Goal: Book appointment/travel/reservation

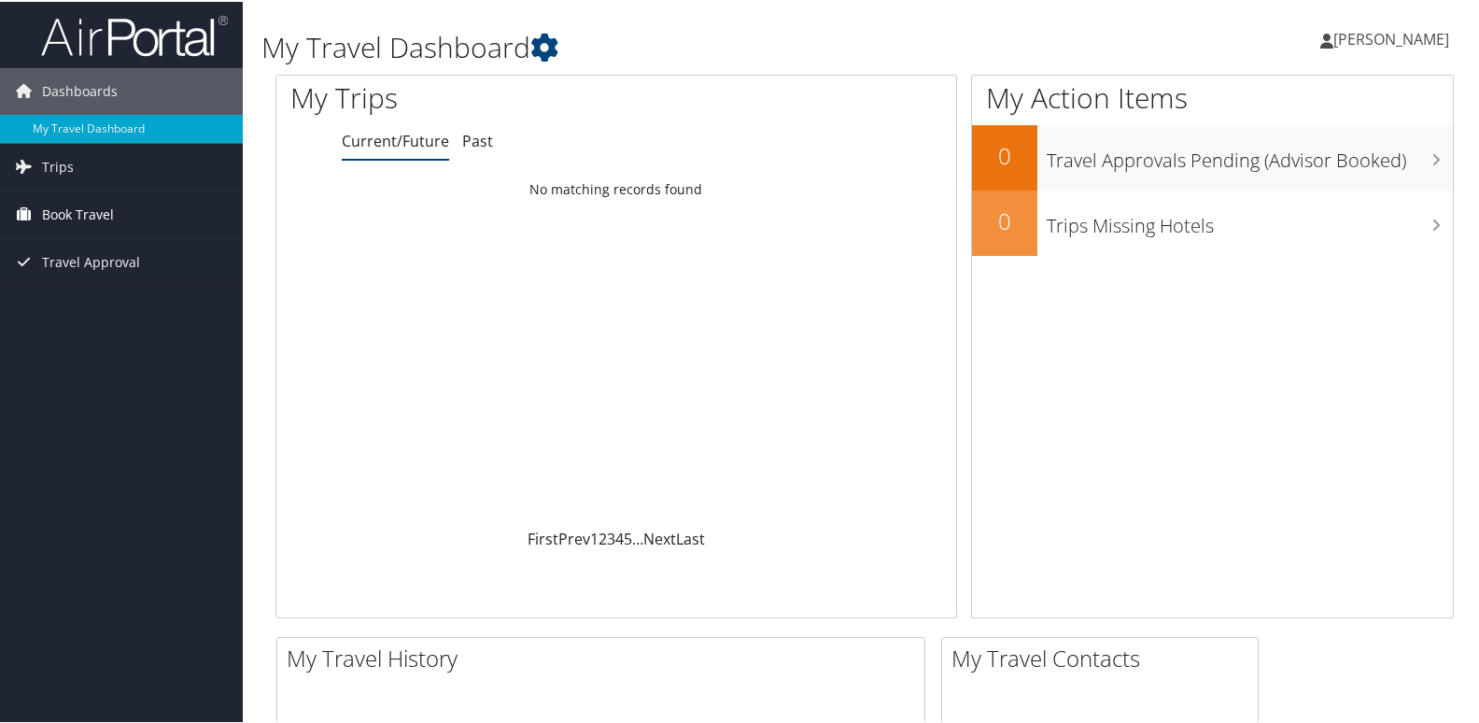
click at [84, 216] on span "Book Travel" at bounding box center [78, 213] width 72 height 47
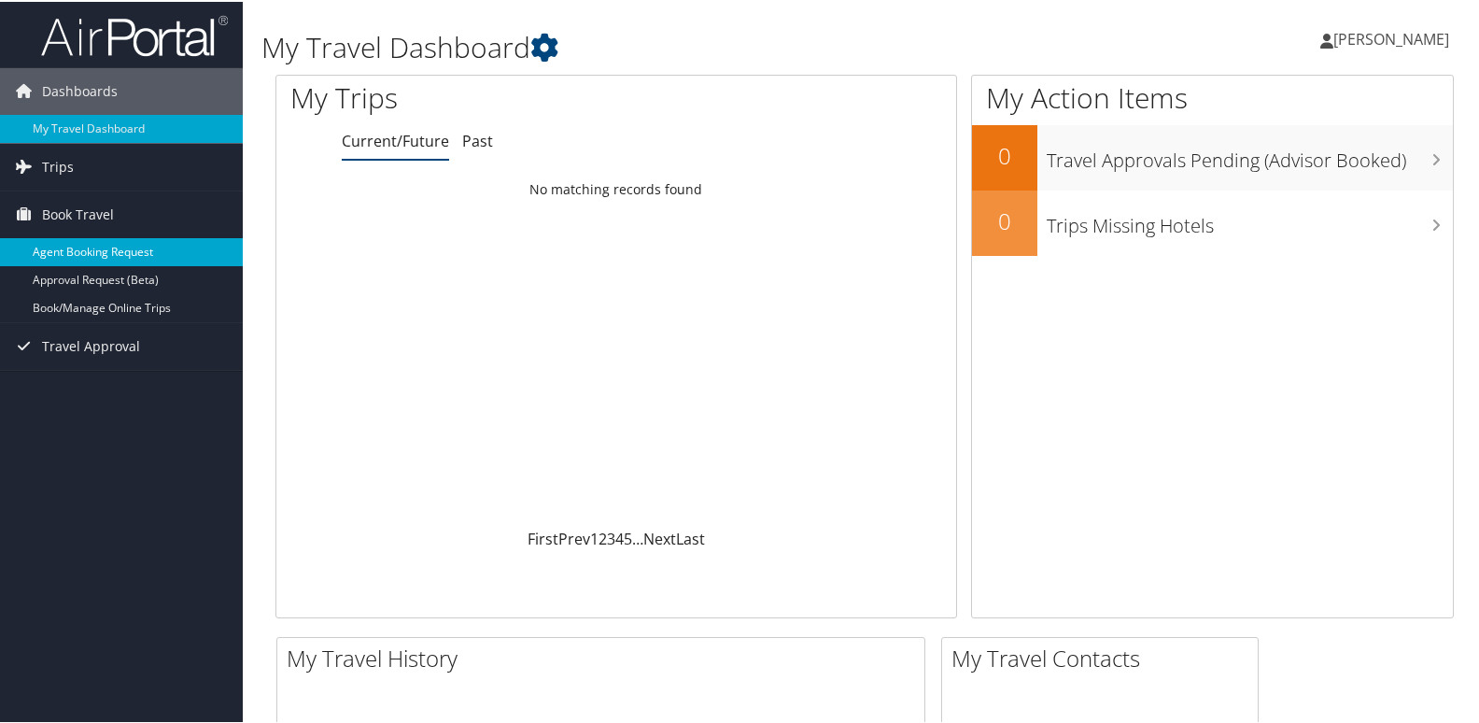
click at [98, 244] on link "Agent Booking Request" at bounding box center [121, 250] width 243 height 28
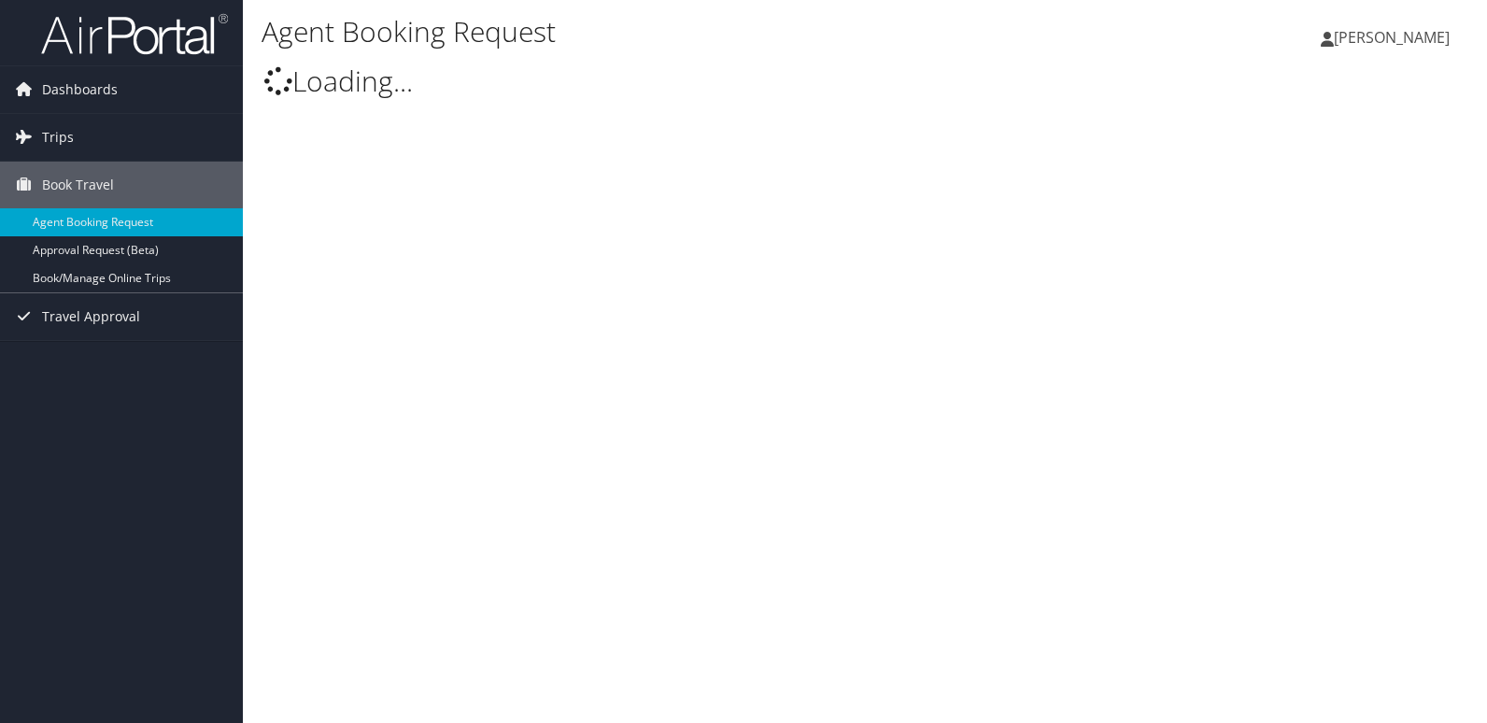
type input "[PERSON_NAME]"
select select "[EMAIL_ADDRESS][DOMAIN_NAME]"
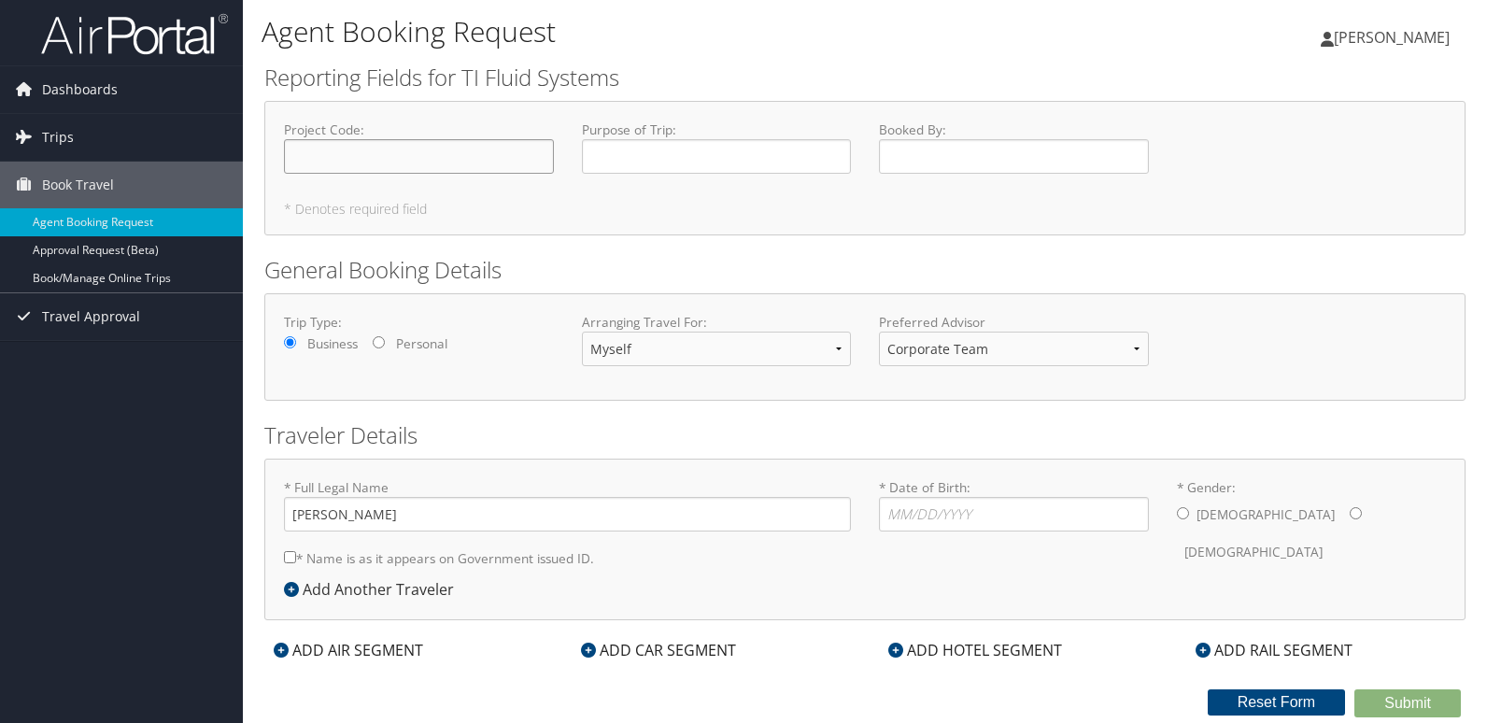
click at [358, 162] on input "Project Code : Required" at bounding box center [419, 156] width 270 height 35
type input "81800"
type input "Business Support Materials Management"
type input "[PERSON_NAME]"
type input "[DATE]"
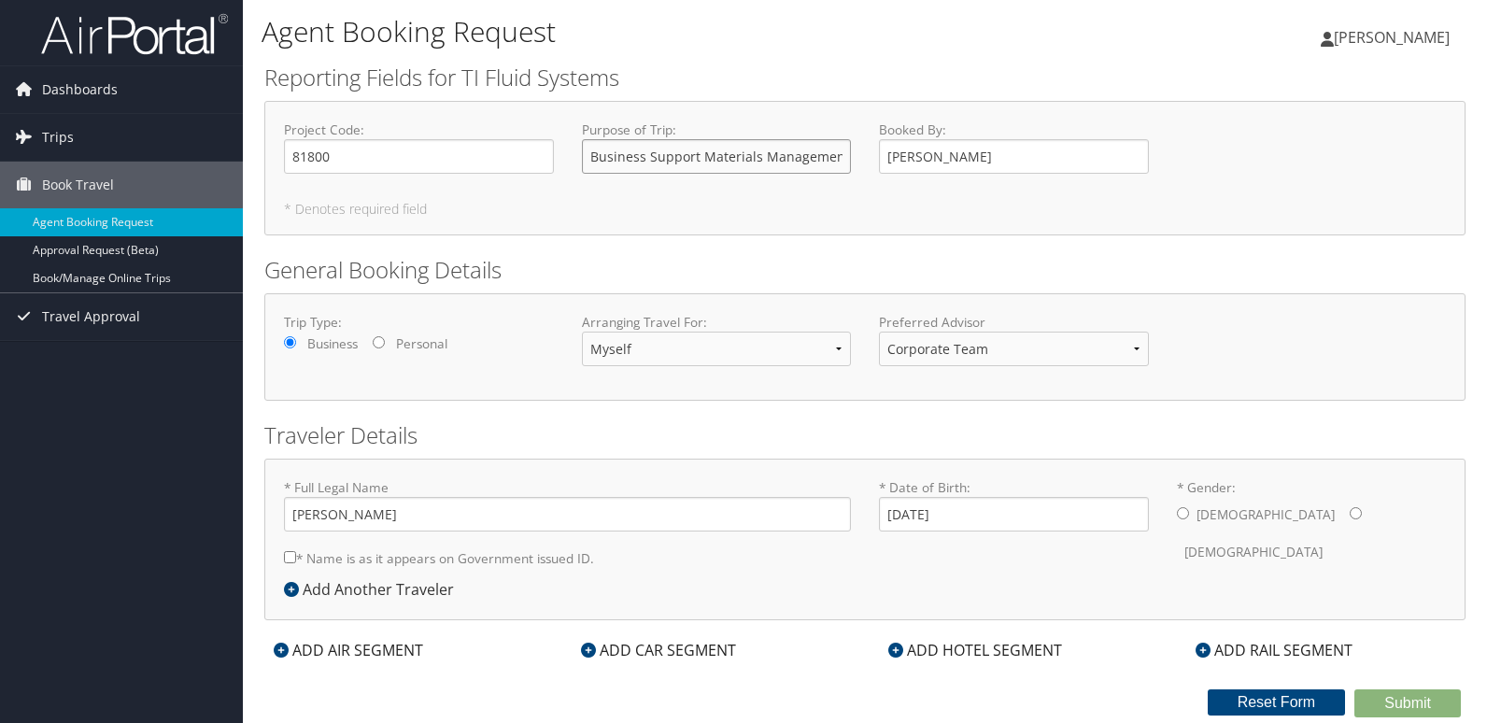
click at [840, 155] on input "Business Support Materials Management" at bounding box center [717, 156] width 270 height 35
type input "Business Support Materials Management Pulaski ABC Plant"
click at [1190, 514] on div "[DEMOGRAPHIC_DATA] [DEMOGRAPHIC_DATA]" at bounding box center [1312, 533] width 270 height 73
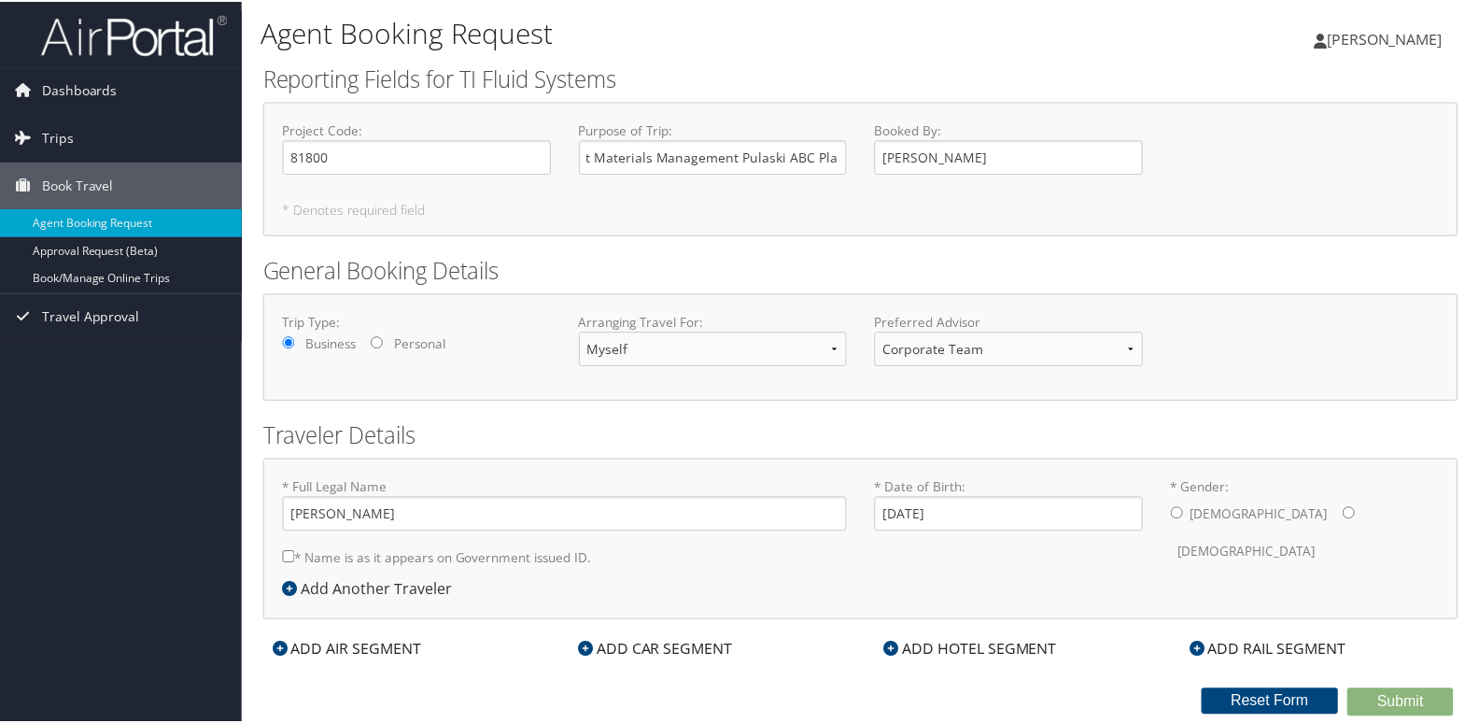
scroll to position [0, 0]
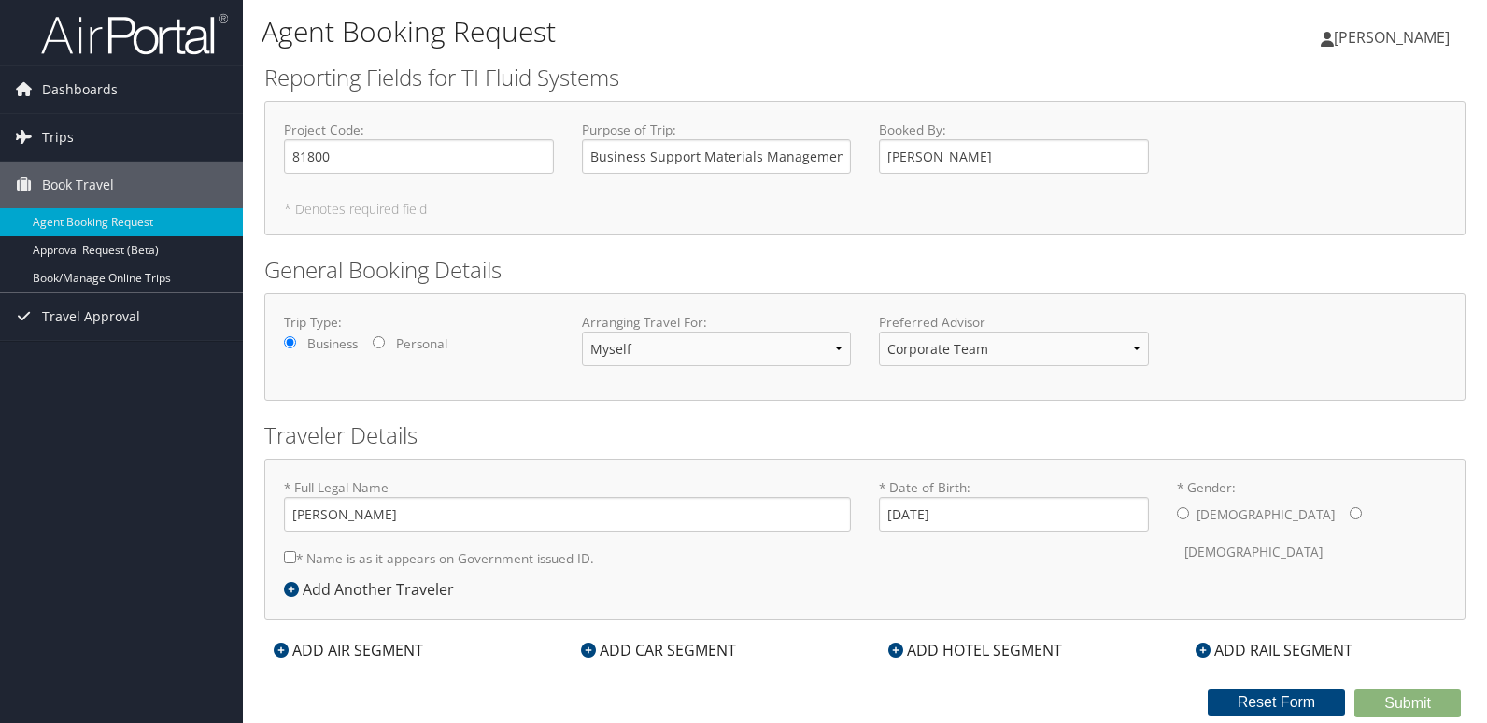
click at [1180, 517] on input "* Gender: [DEMOGRAPHIC_DATA] [DEMOGRAPHIC_DATA]" at bounding box center [1183, 513] width 12 height 12
radio input "true"
click at [289, 557] on input "* Name is as it appears on Government issued ID." at bounding box center [290, 557] width 12 height 12
checkbox input "true"
click at [348, 649] on div "ADD AIR SEGMENT" at bounding box center [348, 650] width 168 height 22
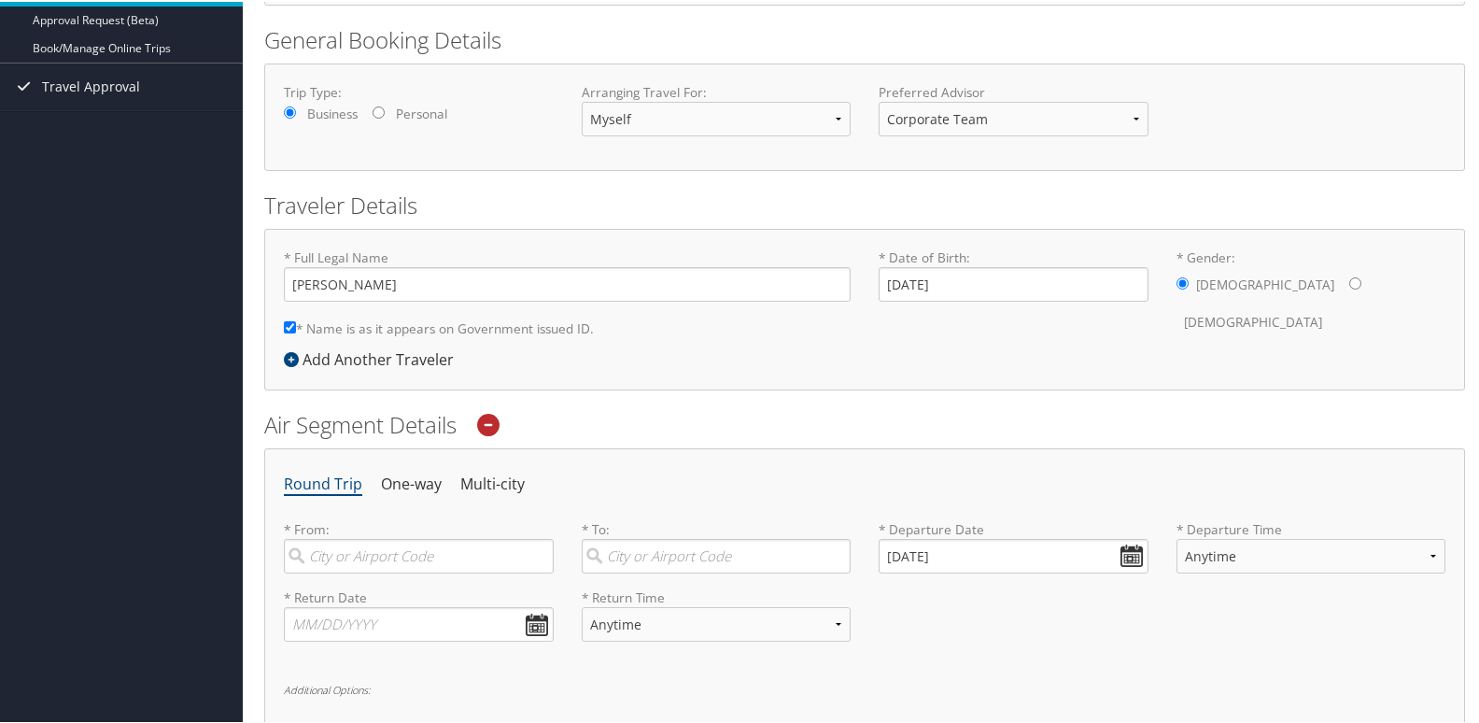
scroll to position [280, 0]
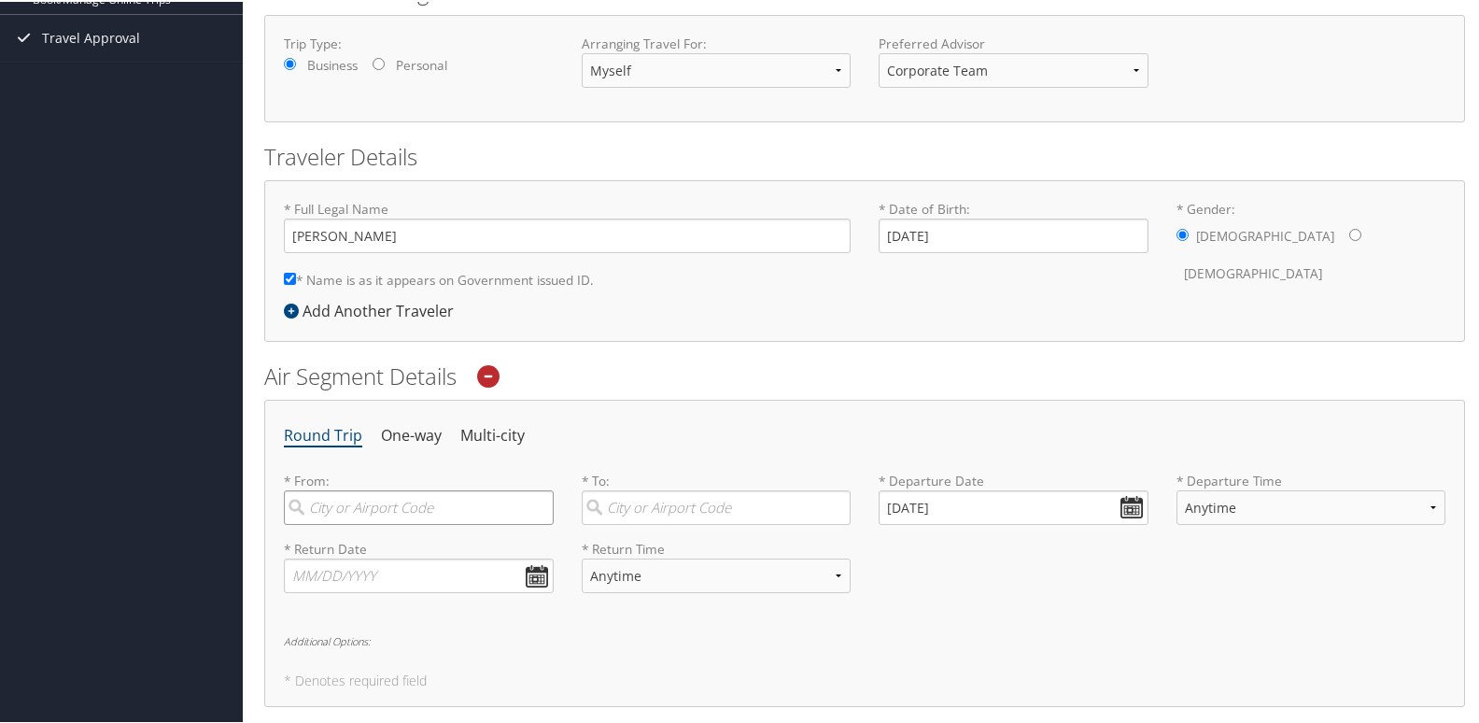
click at [417, 511] on input "search" at bounding box center [419, 505] width 270 height 35
click at [411, 539] on div "Valdosta (VLD GA)" at bounding box center [421, 544] width 245 height 24
click at [411, 523] on input "VLD" at bounding box center [419, 505] width 270 height 35
type input "Valdosta (VLD GA)"
click at [678, 500] on input "search" at bounding box center [717, 505] width 270 height 35
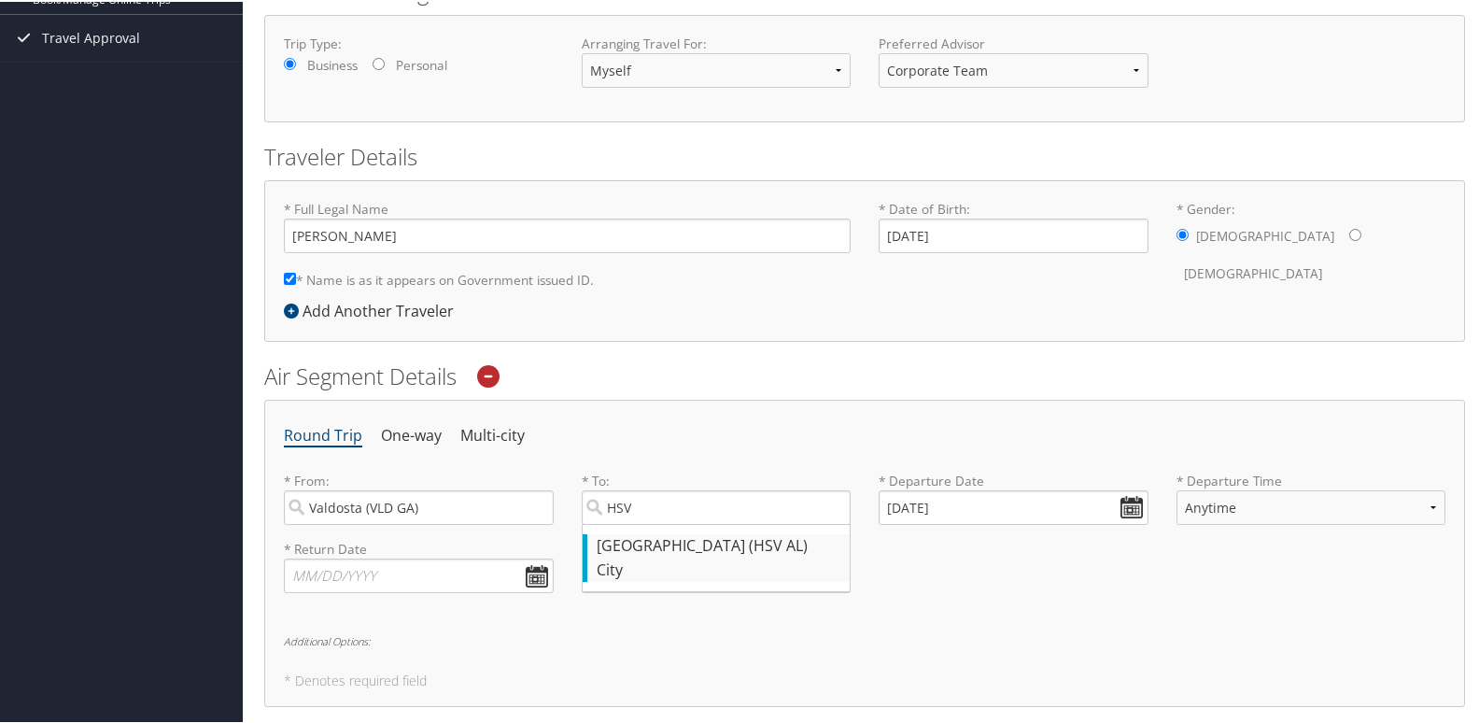
click at [692, 542] on div "Huntsville (HSV AL)" at bounding box center [719, 544] width 245 height 24
click at [692, 523] on input "HSV" at bounding box center [717, 505] width 270 height 35
type input "Huntsville (HSV AL)"
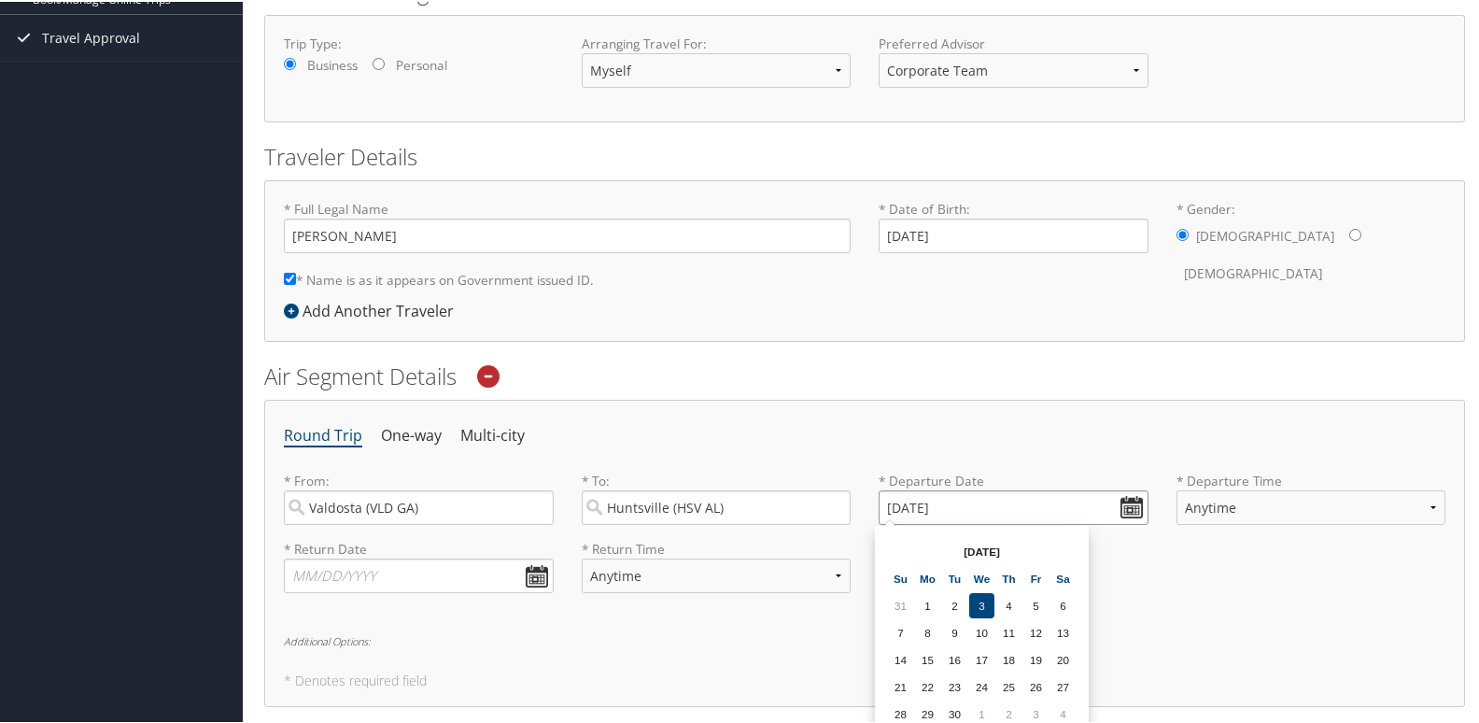
click at [1120, 508] on input "[DATE]" at bounding box center [1014, 505] width 270 height 35
click at [909, 634] on td "7" at bounding box center [900, 630] width 25 height 25
type input "[DATE]"
click at [1428, 503] on select "Anytime Early Morning (5AM-7AM) Morning (7AM-12PM) Afternoon (12PM-5PM) Evening…" at bounding box center [1312, 505] width 270 height 35
click at [1177, 488] on select "Anytime Early Morning (5AM-7AM) Morning (7AM-12PM) Afternoon (12PM-5PM) Evening…" at bounding box center [1312, 505] width 270 height 35
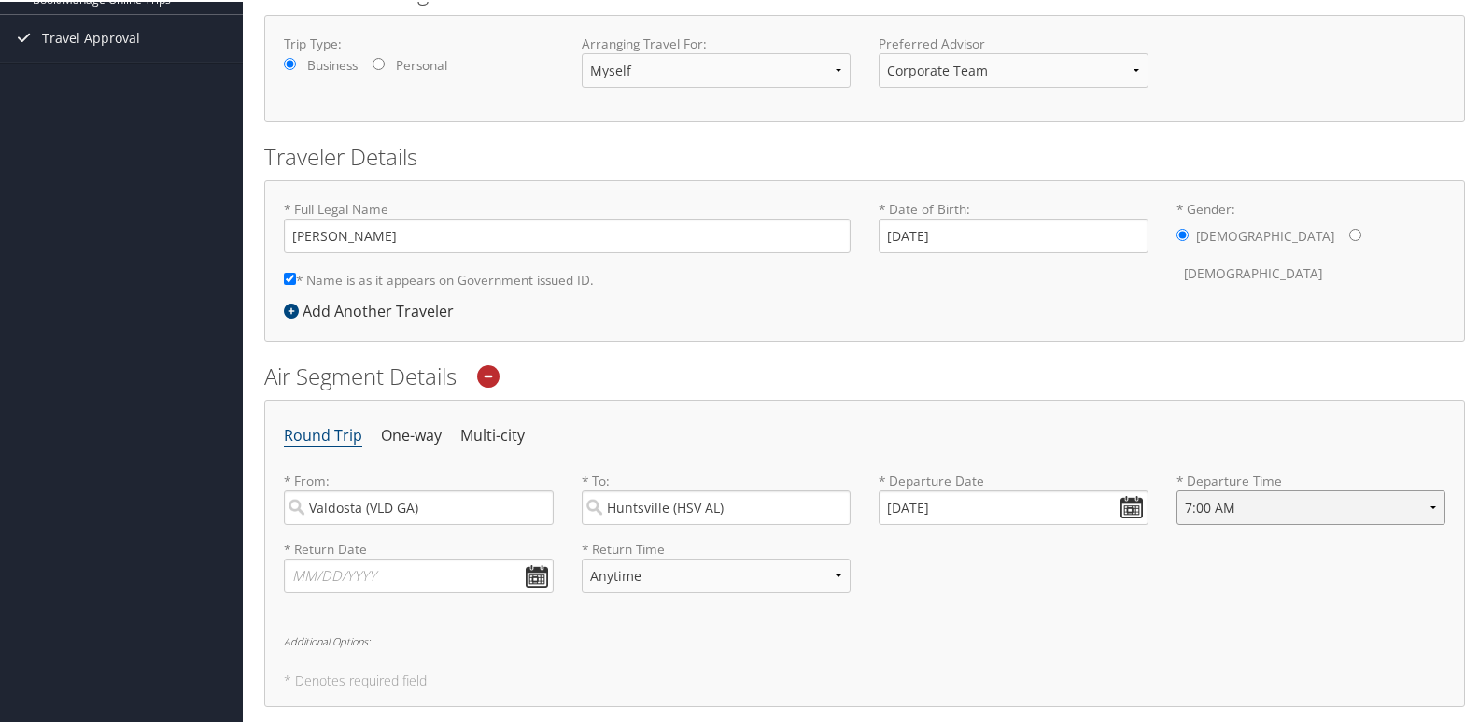
click at [1431, 506] on select "Anytime Early Morning (5AM-7AM) Morning (7AM-12PM) Afternoon (12PM-5PM) Evening…" at bounding box center [1312, 505] width 270 height 35
select select "12:00 PM"
click at [1177, 488] on select "Anytime Early Morning (5AM-7AM) Morning (7AM-12PM) Afternoon (12PM-5PM) Evening…" at bounding box center [1312, 505] width 270 height 35
click at [402, 573] on input "text" at bounding box center [419, 574] width 270 height 35
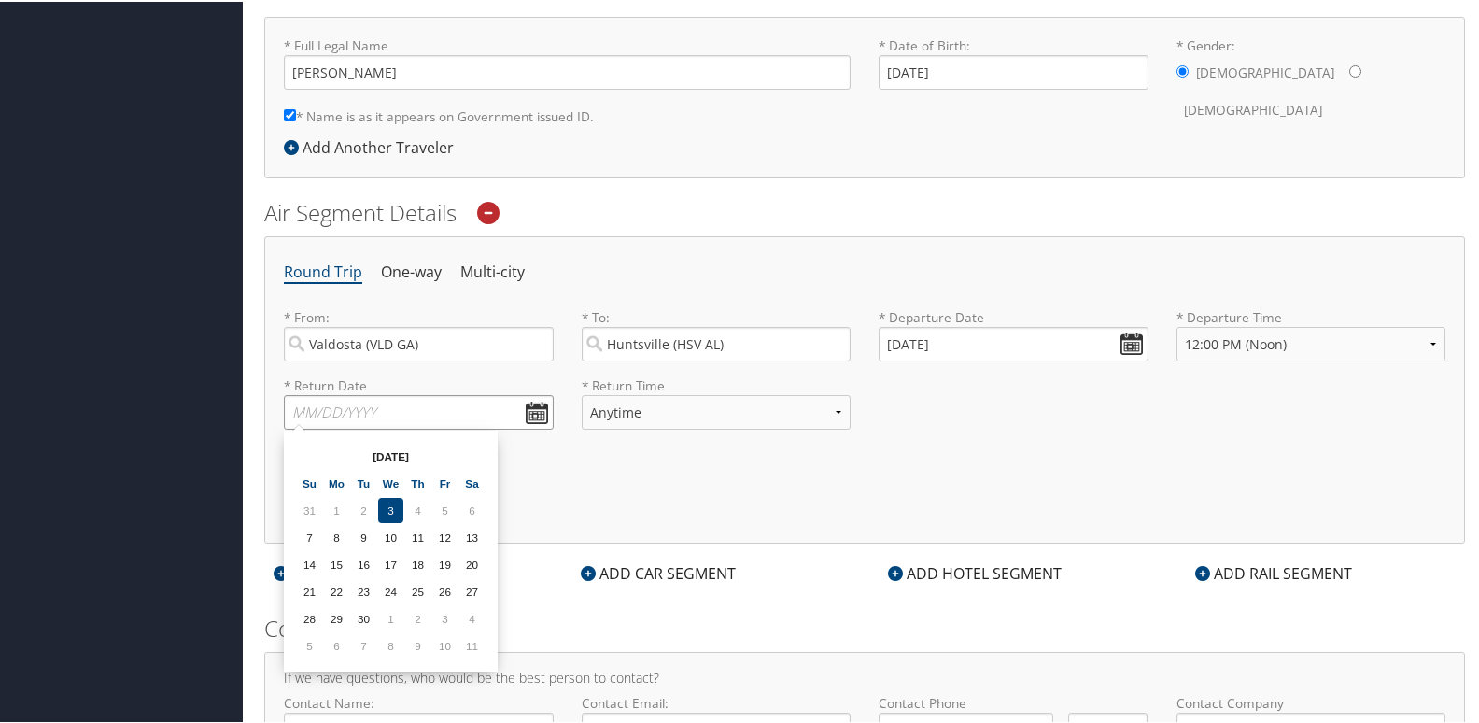
scroll to position [467, 0]
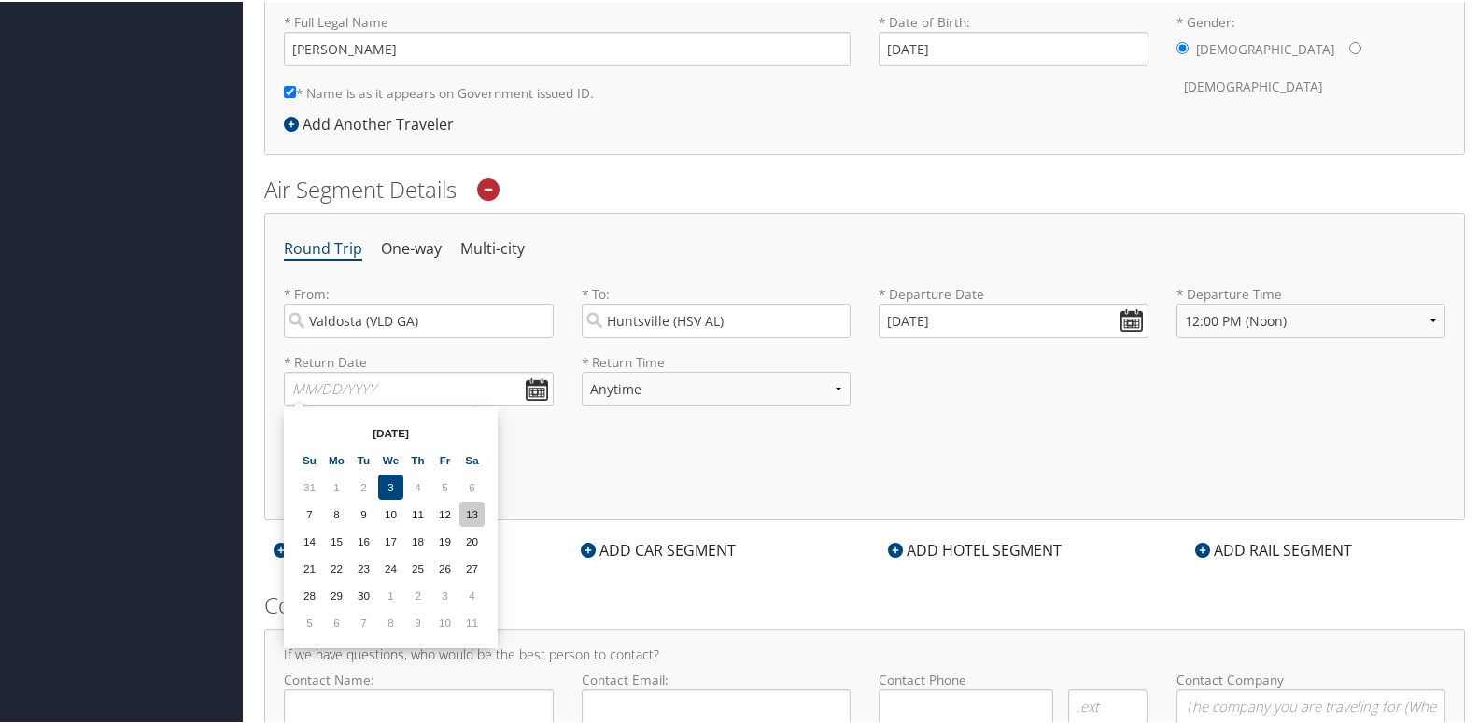
click at [471, 510] on td "13" at bounding box center [471, 512] width 25 height 25
type input "[DATE]"
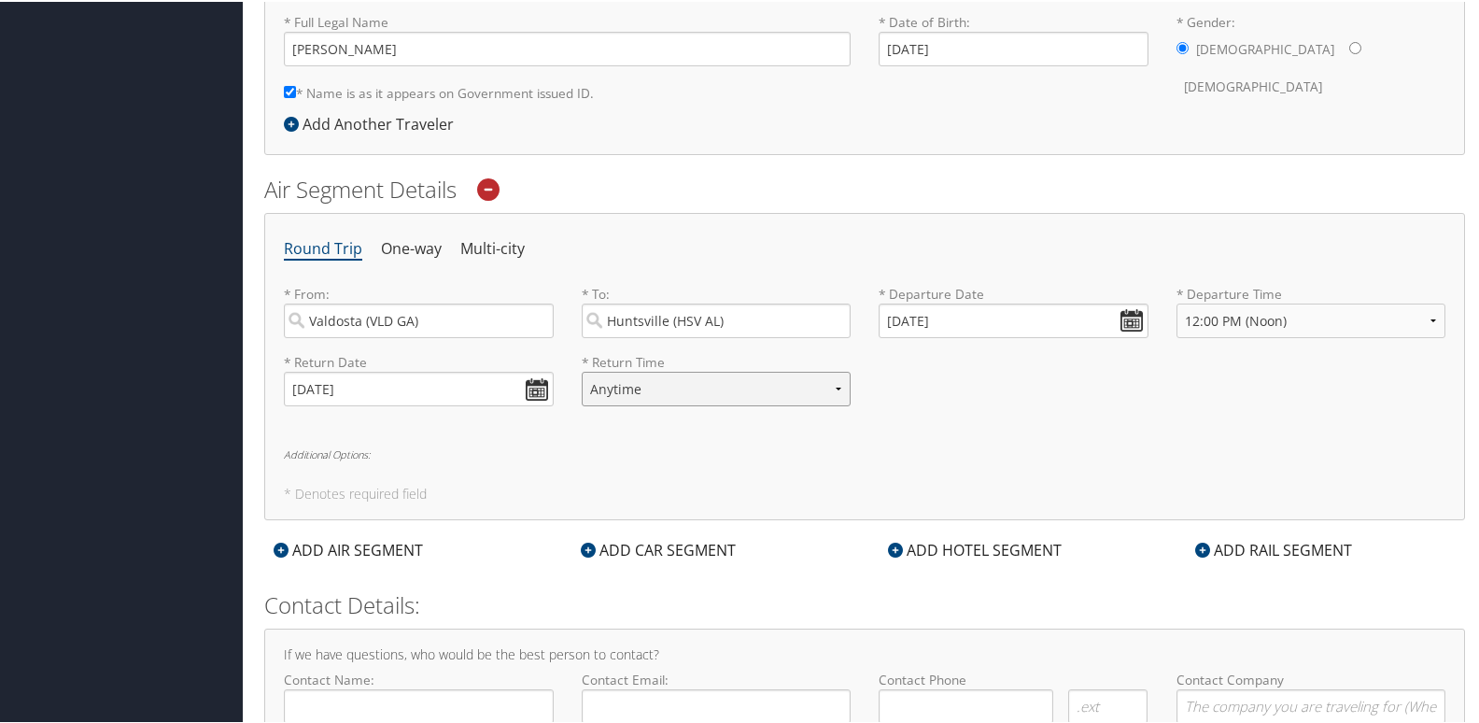
click at [836, 388] on select "Anytime Early Morning (5AM-7AM) Morning (7AM-12PM) Afternoon (12PM-5PM) Evening…" at bounding box center [717, 387] width 270 height 35
select select "10:00 AM"
click at [582, 370] on select "Anytime Early Morning (5AM-7AM) Morning (7AM-12PM) Afternoon (12PM-5PM) Evening…" at bounding box center [717, 387] width 270 height 35
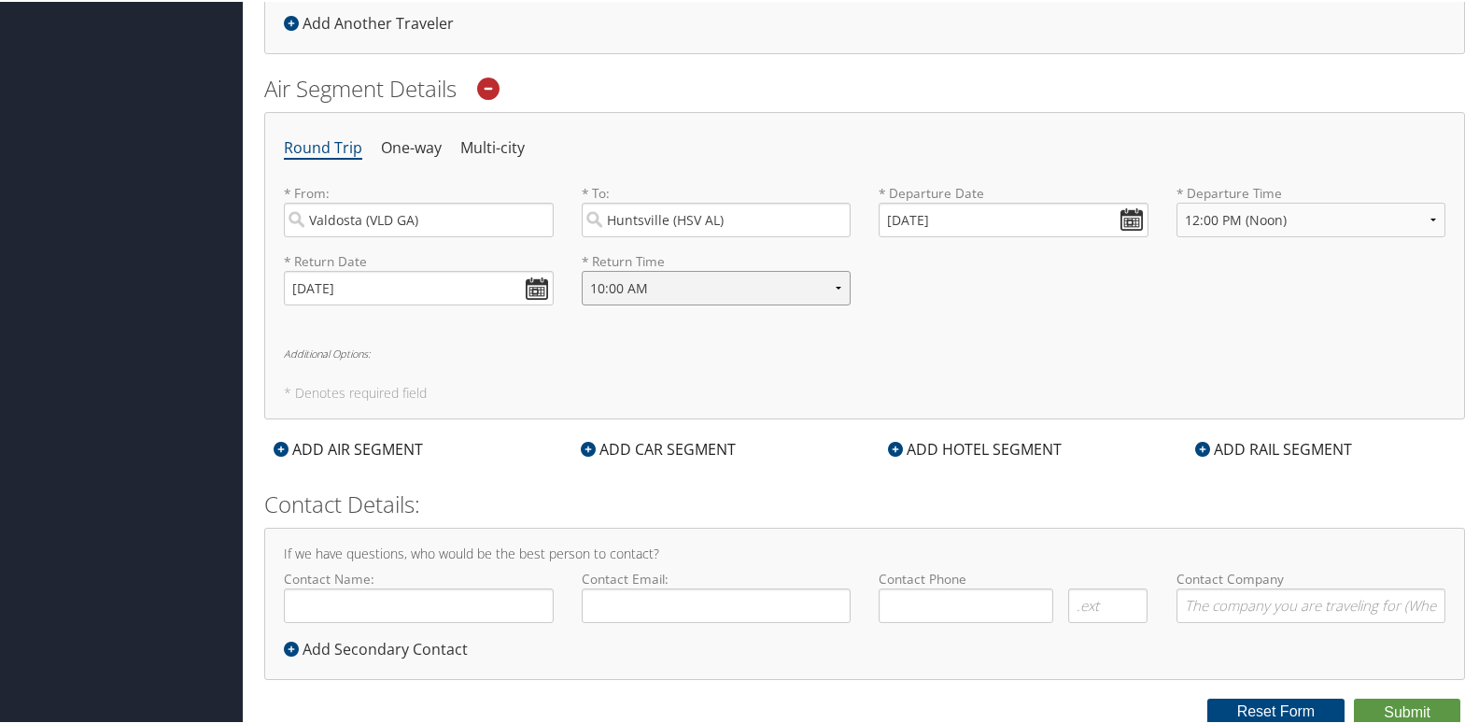
scroll to position [570, 0]
click at [939, 446] on div "ADD HOTEL SEGMENT" at bounding box center [975, 445] width 192 height 22
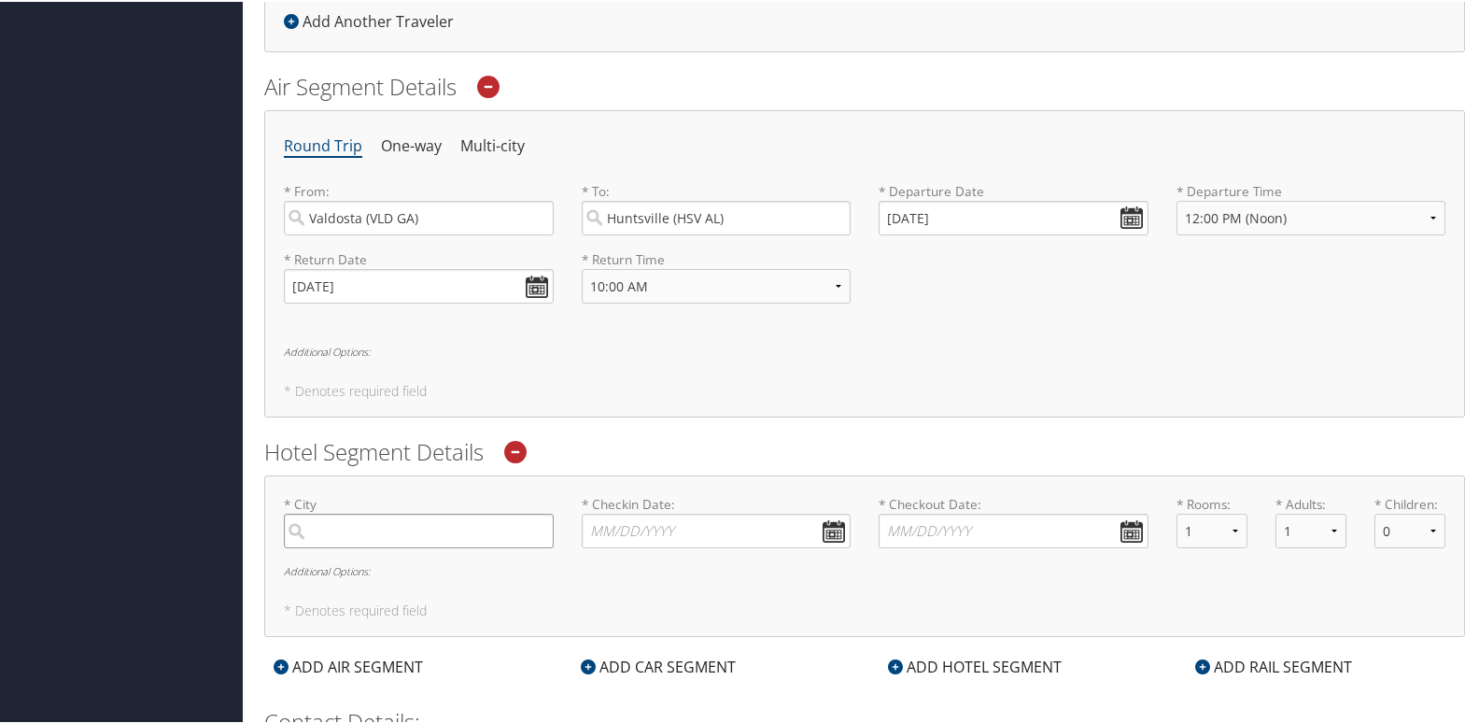
click at [384, 531] on input "search" at bounding box center [419, 529] width 270 height 35
type input "Pulaski [GEOGRAPHIC_DATA]"
click at [630, 523] on input "* Checkin Date: Dates must be valid" at bounding box center [717, 529] width 270 height 35
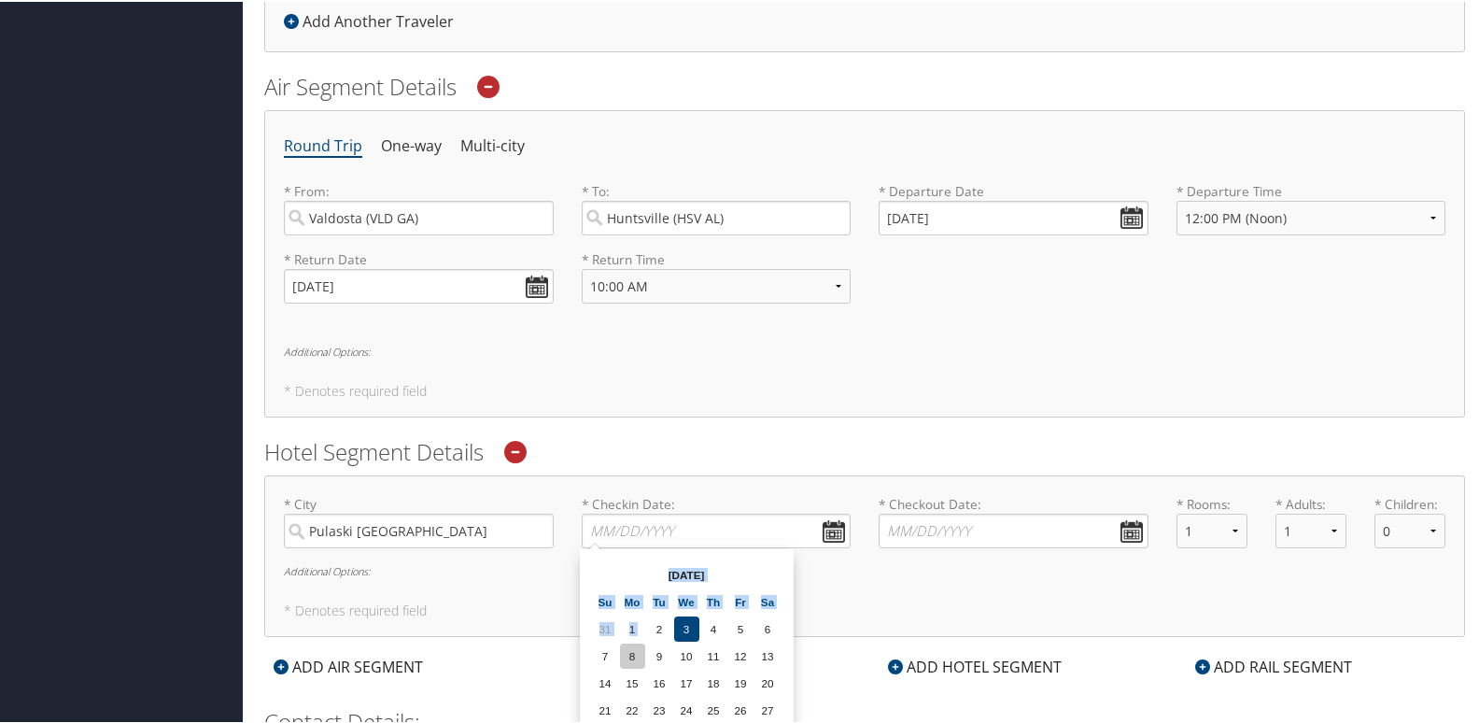
drag, startPoint x: 646, startPoint y: 633, endPoint x: 639, endPoint y: 648, distance: 16.7
click at [639, 648] on div "From [DATE] To [DATE] [DATE] Su Mo Tu We Th Fr Sa 31 1 2 3 4 5 6 7 8 9 10 11 12…" at bounding box center [687, 667] width 214 height 241
drag, startPoint x: 639, startPoint y: 648, endPoint x: 608, endPoint y: 657, distance: 32.2
click at [608, 657] on td "7" at bounding box center [605, 654] width 25 height 25
type input "[DATE]"
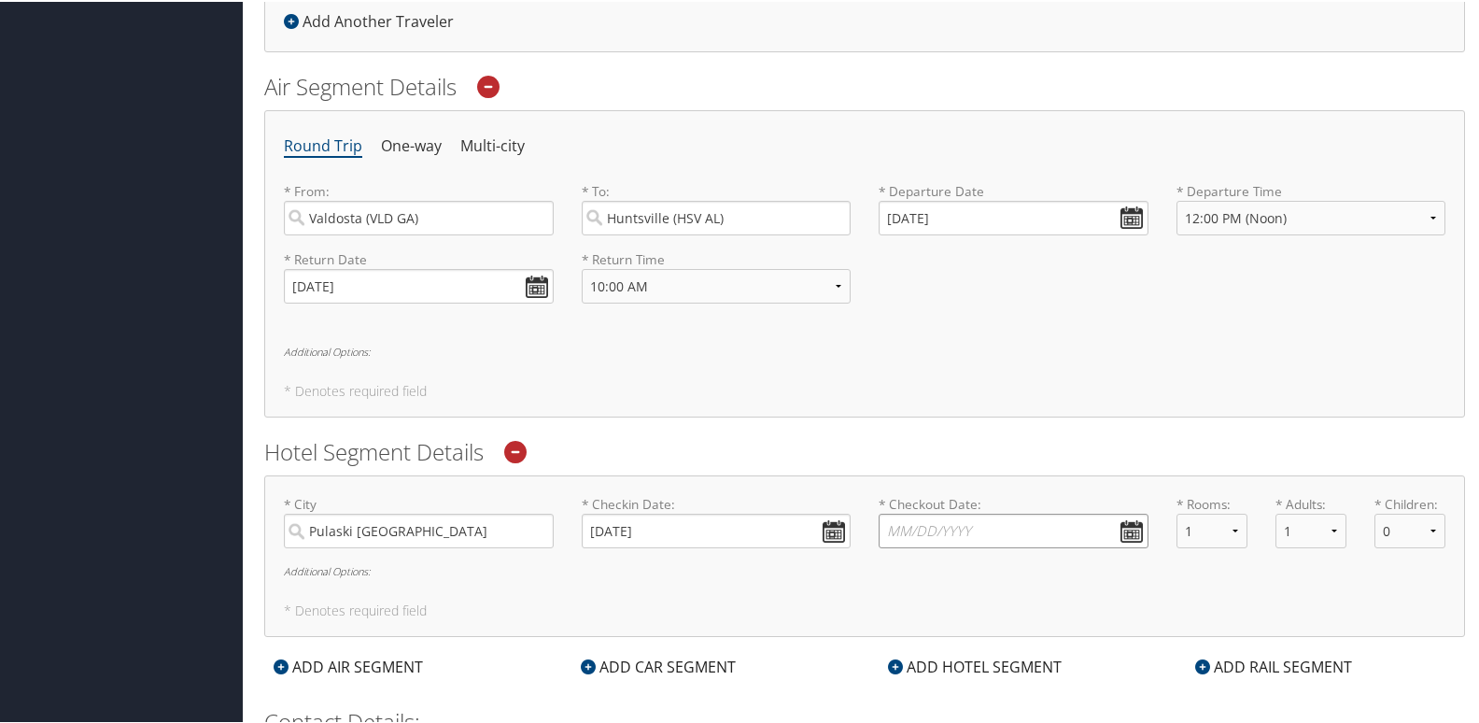
click at [1134, 531] on input "* Checkout Date: Dates must be valid" at bounding box center [1014, 529] width 270 height 35
click at [1066, 655] on td "13" at bounding box center [1063, 654] width 25 height 25
type input "[DATE]"
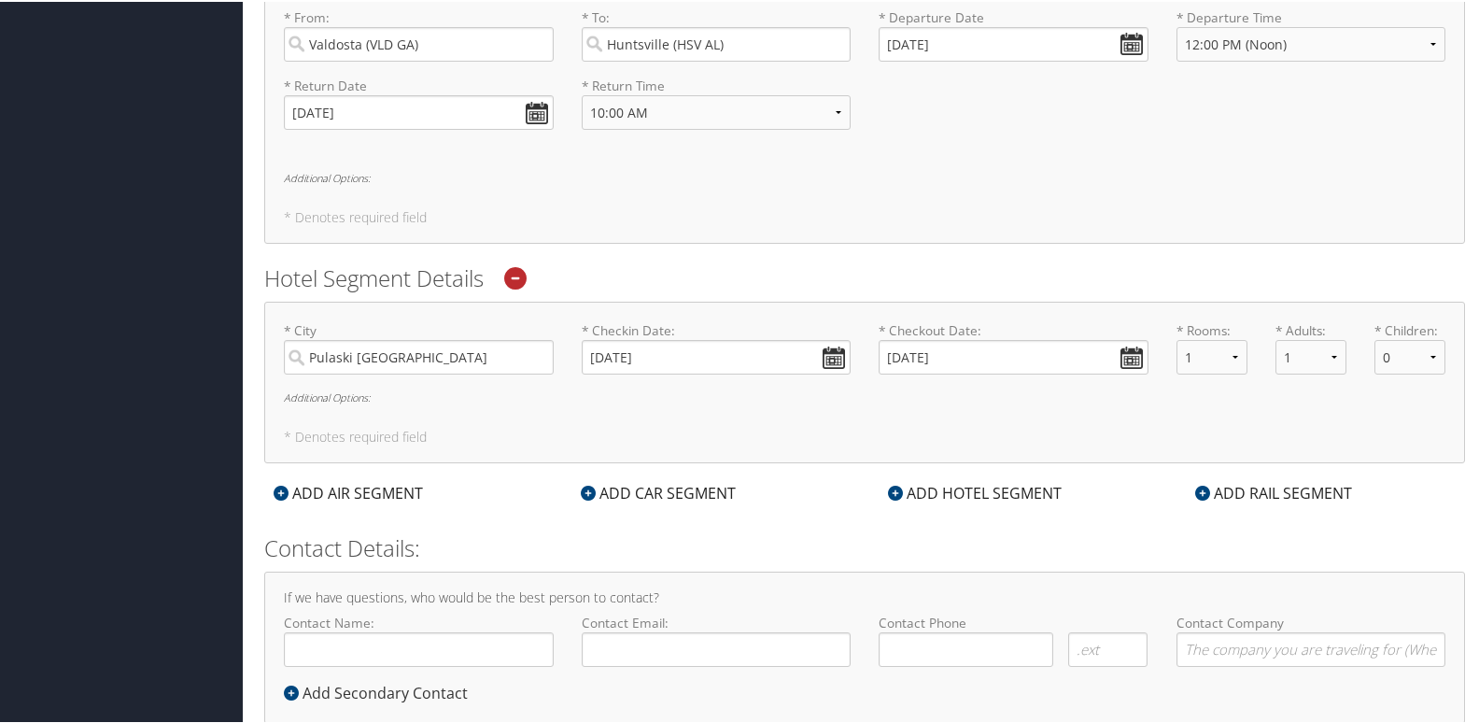
scroll to position [756, 0]
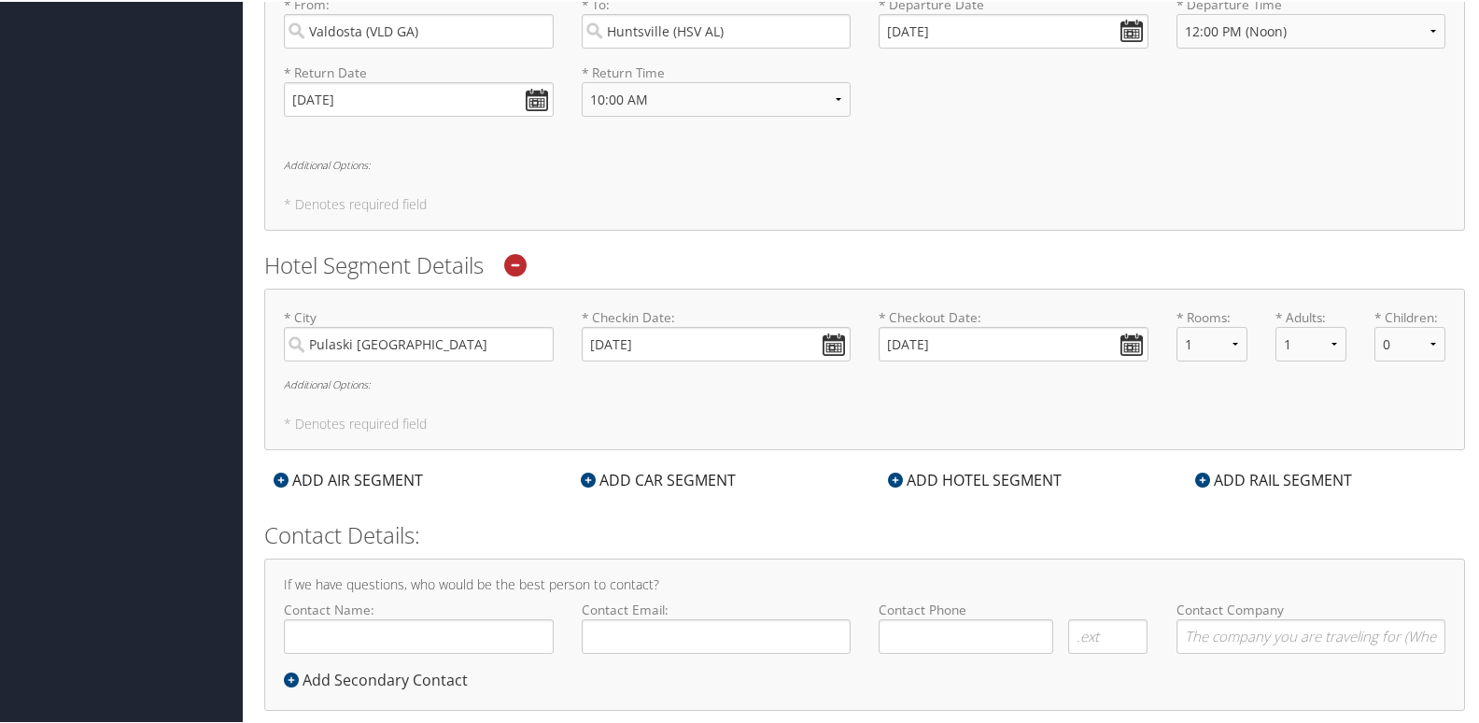
click at [343, 384] on h6 "Additional Options:" at bounding box center [865, 382] width 1162 height 10
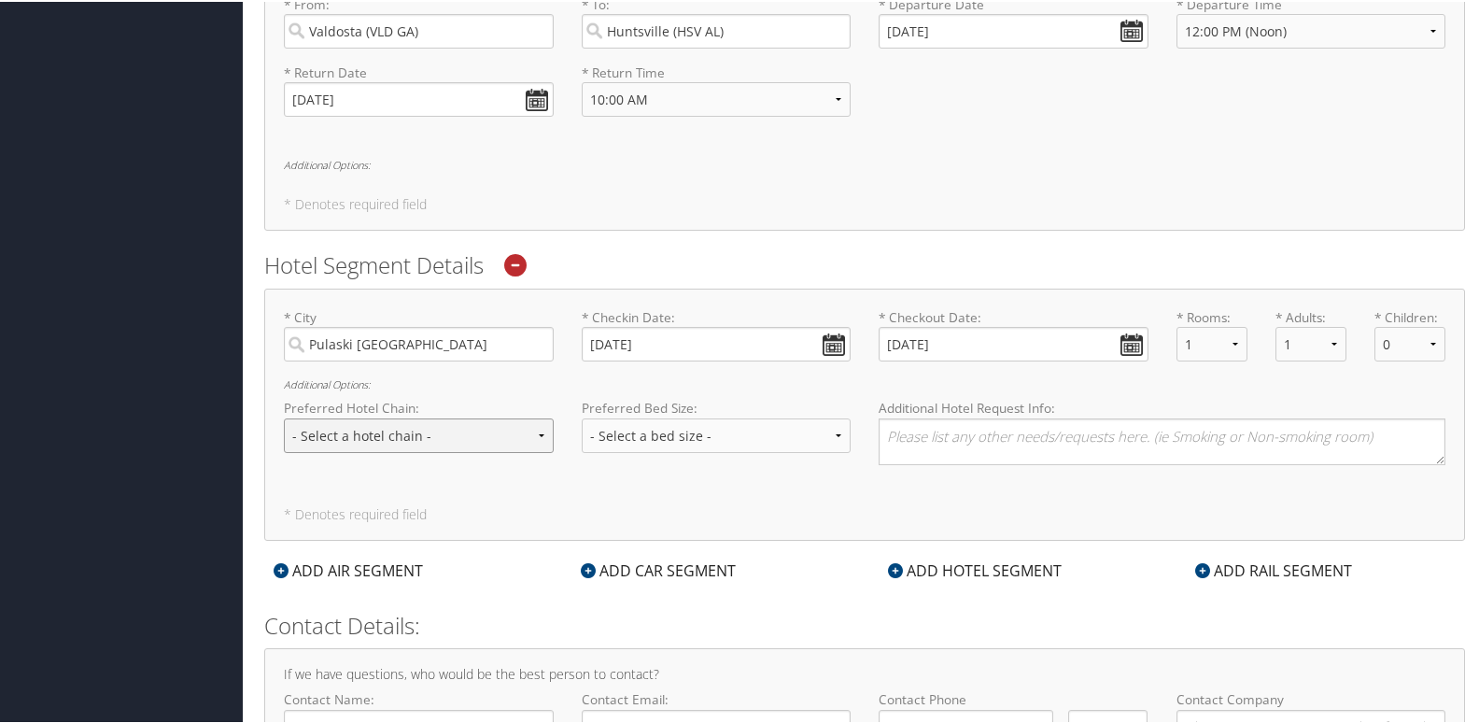
click at [538, 437] on select "- Select a hotel chain - Hyatt Mandarin Oriental Hilton Hotels Pullman Hotels M…" at bounding box center [419, 434] width 270 height 35
select select "Hilton Hotels (HL)"
click at [284, 417] on select "- Select a hotel chain - Hyatt Mandarin Oriental Hilton Hotels Pullman Hotels M…" at bounding box center [419, 434] width 270 height 35
click at [835, 431] on select "- Select a bed size - Twin Full Queen King" at bounding box center [717, 434] width 270 height 35
select select "King"
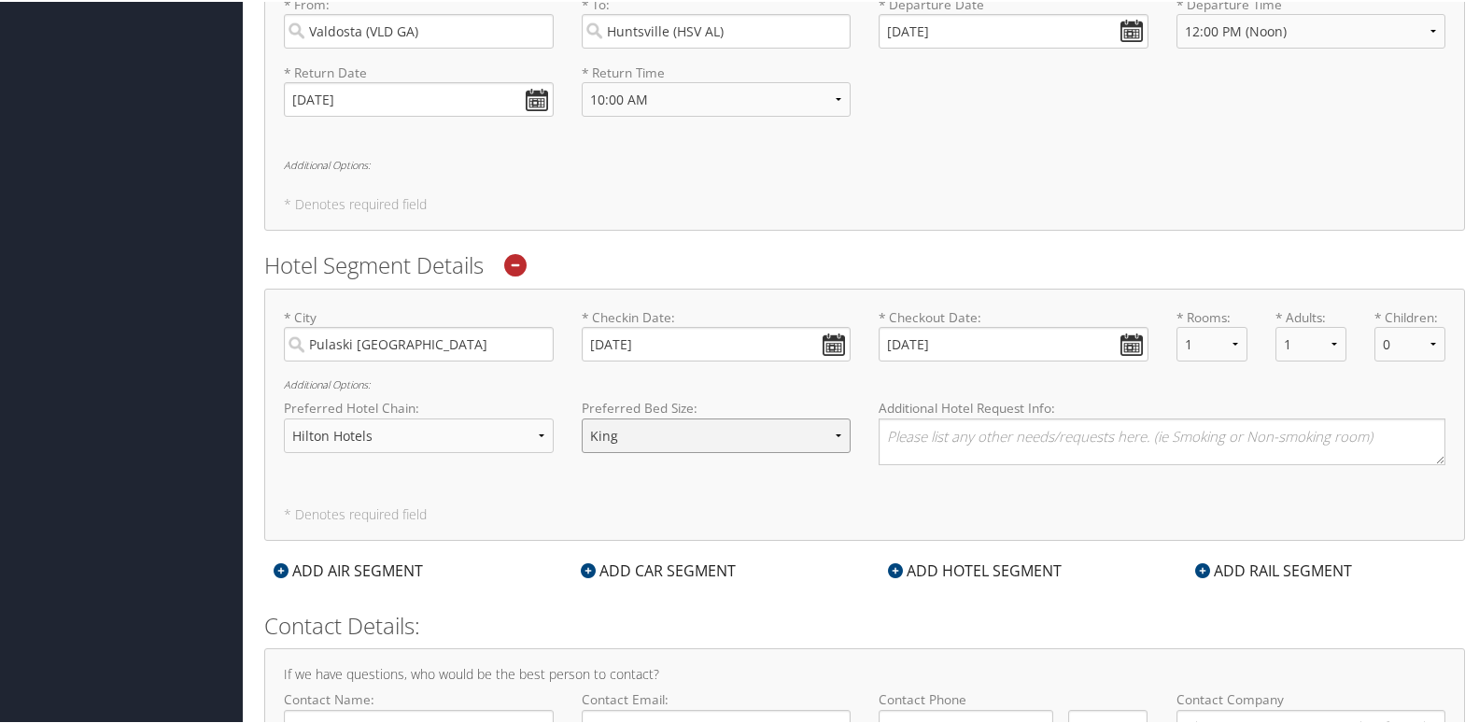
click at [582, 417] on select "- Select a bed size - Twin Full Queen King" at bounding box center [717, 434] width 270 height 35
click at [890, 426] on textarea at bounding box center [1162, 440] width 567 height 47
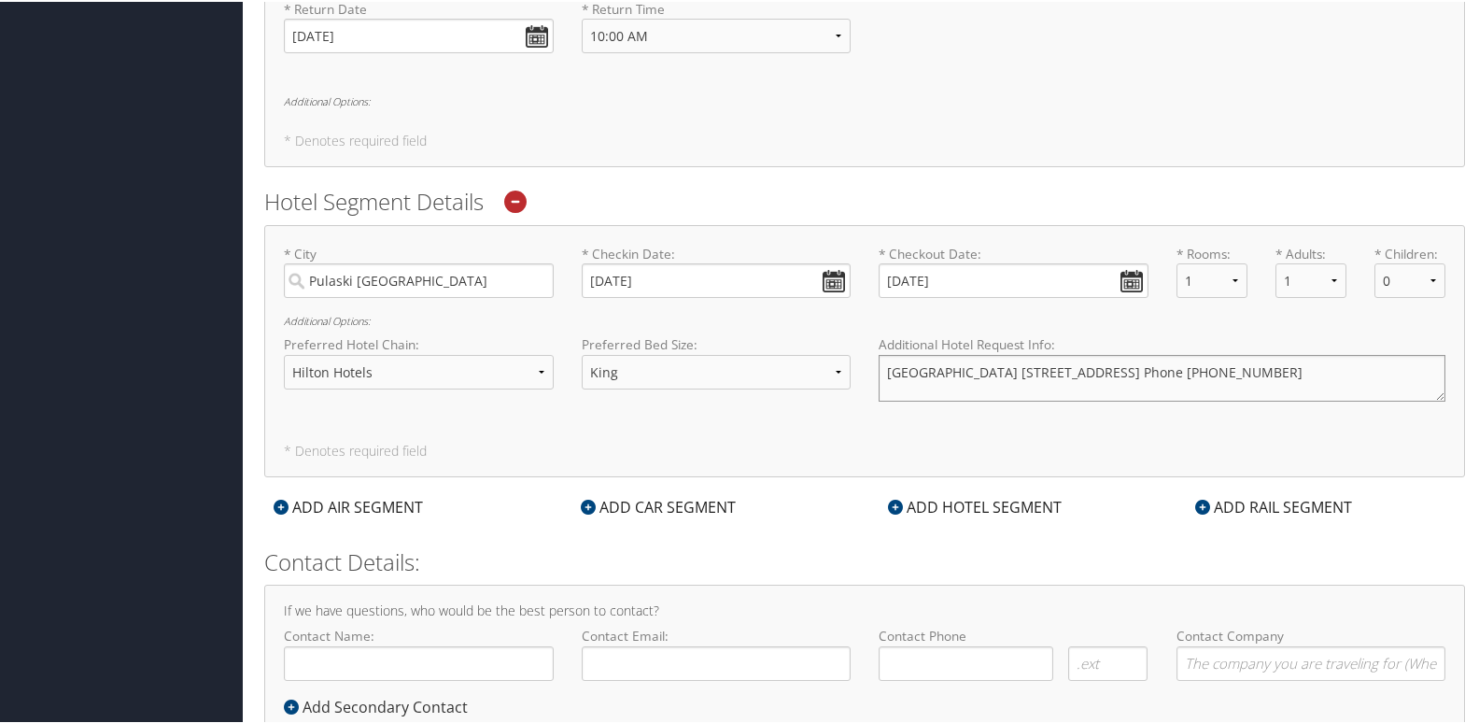
scroll to position [850, 0]
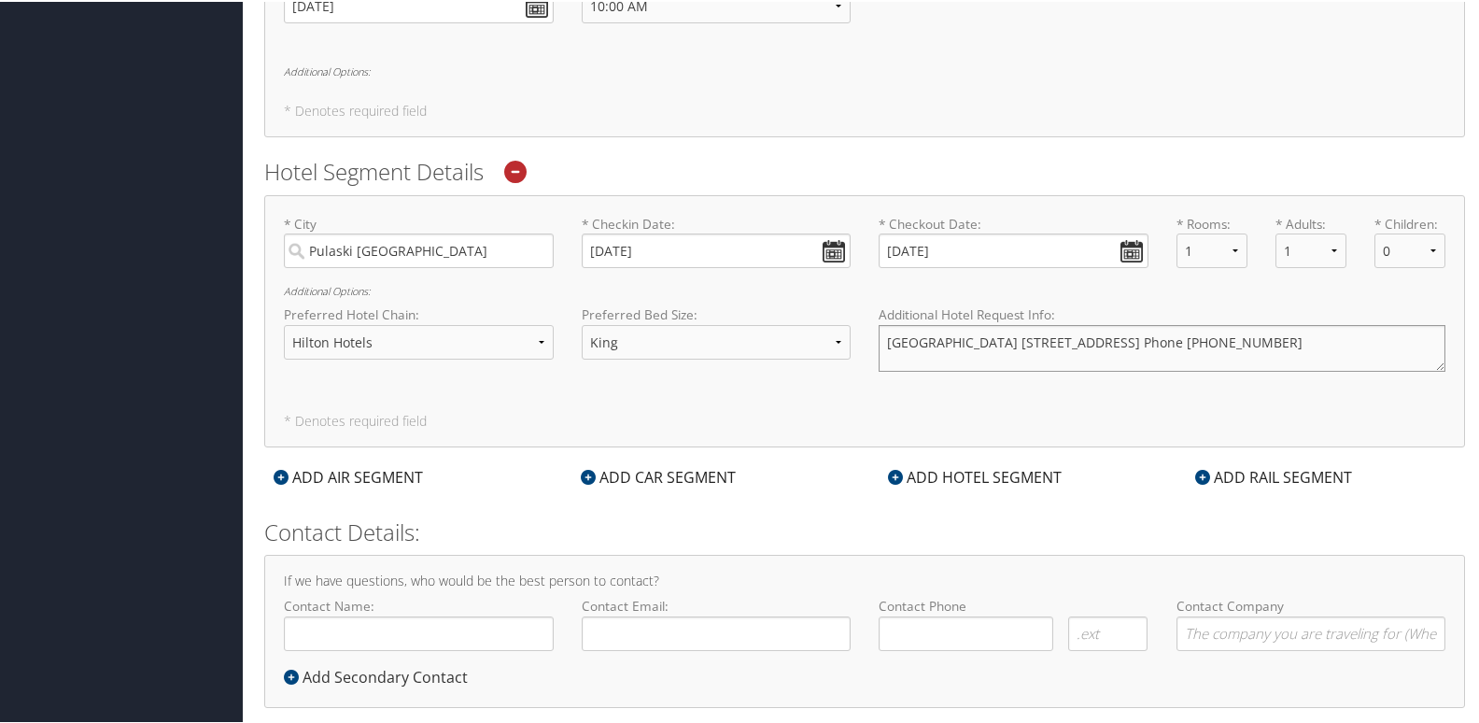
type textarea "[GEOGRAPHIC_DATA] [STREET_ADDRESS] Phone [PHONE_NUMBER]"
click at [723, 477] on div "ADD CAR SEGMENT" at bounding box center [659, 475] width 174 height 22
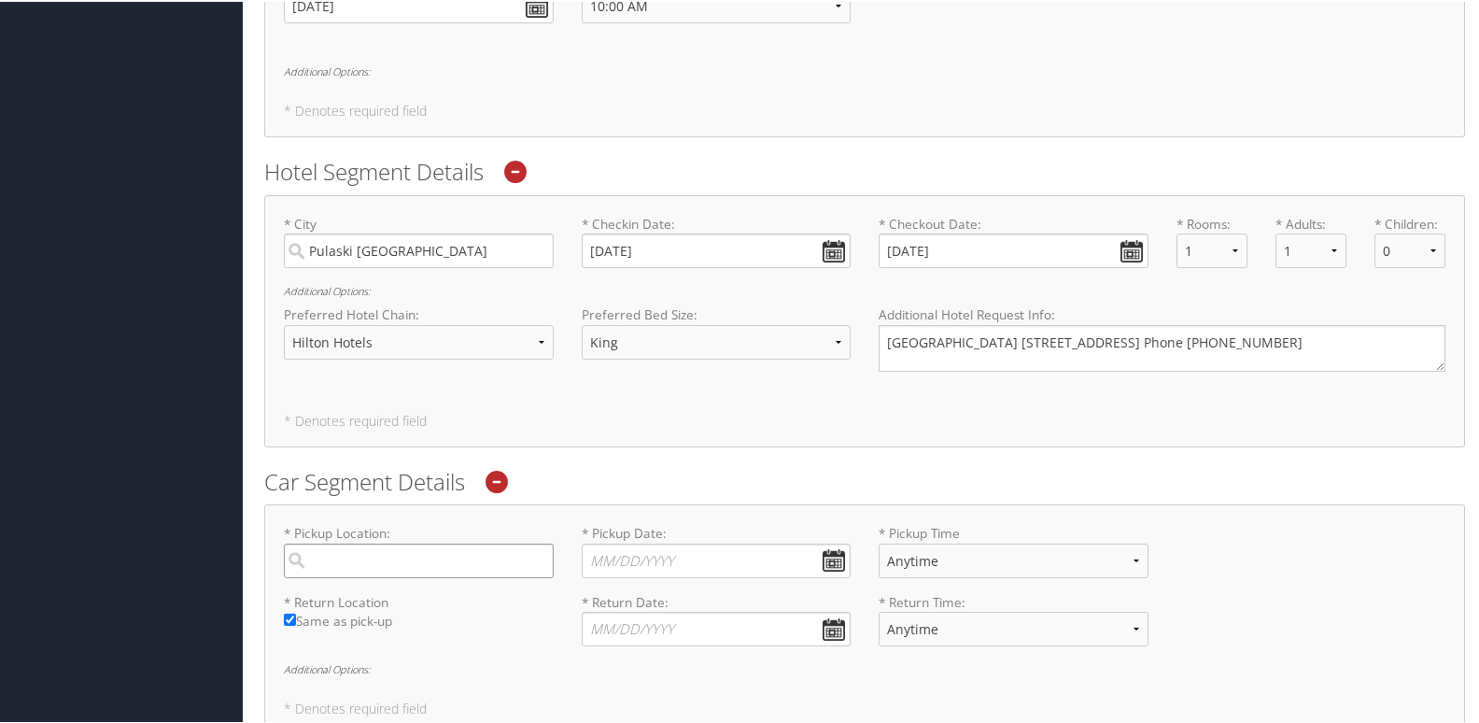
click at [431, 547] on input "search" at bounding box center [419, 559] width 270 height 35
type input "P"
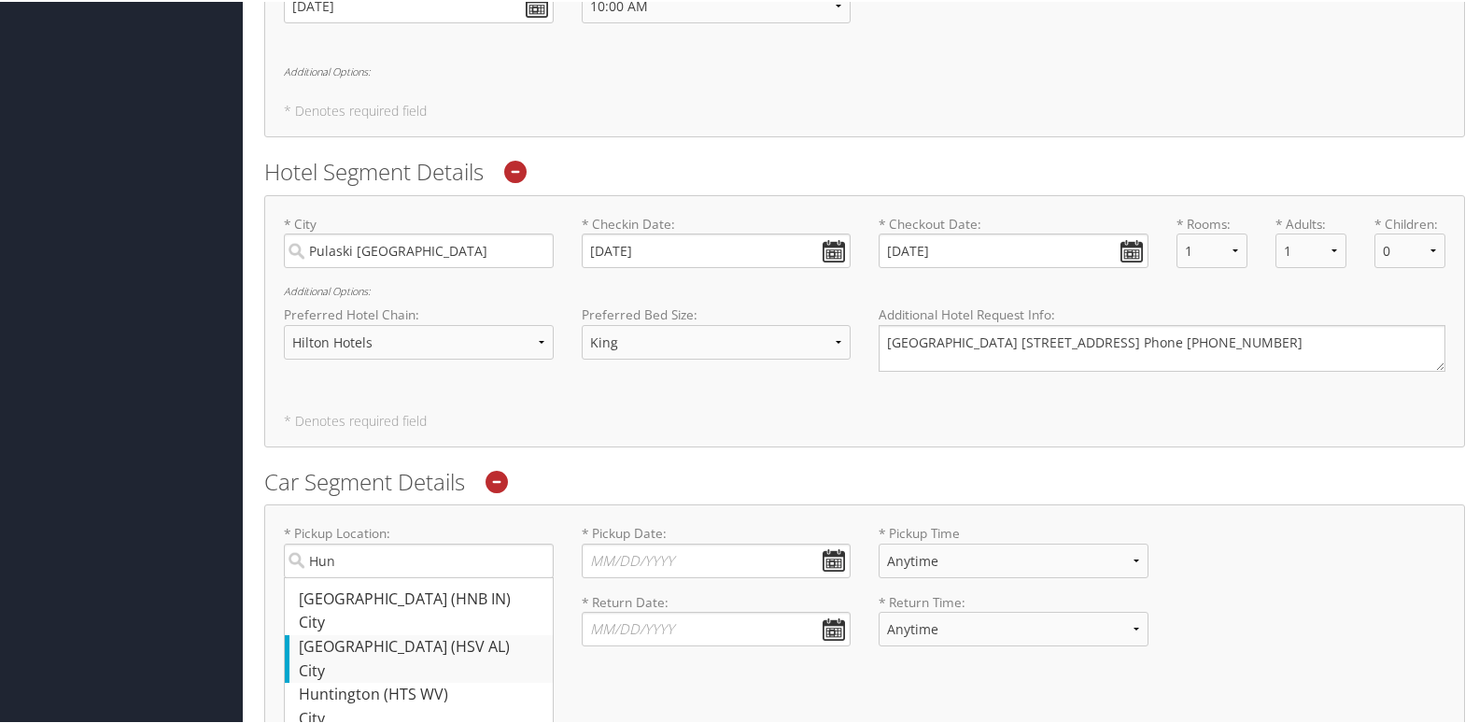
click at [416, 640] on div "Huntsville (HSV AL)" at bounding box center [421, 645] width 245 height 24
click at [416, 576] on input "Hun" at bounding box center [419, 559] width 270 height 35
type input "[GEOGRAPHIC_DATA]"
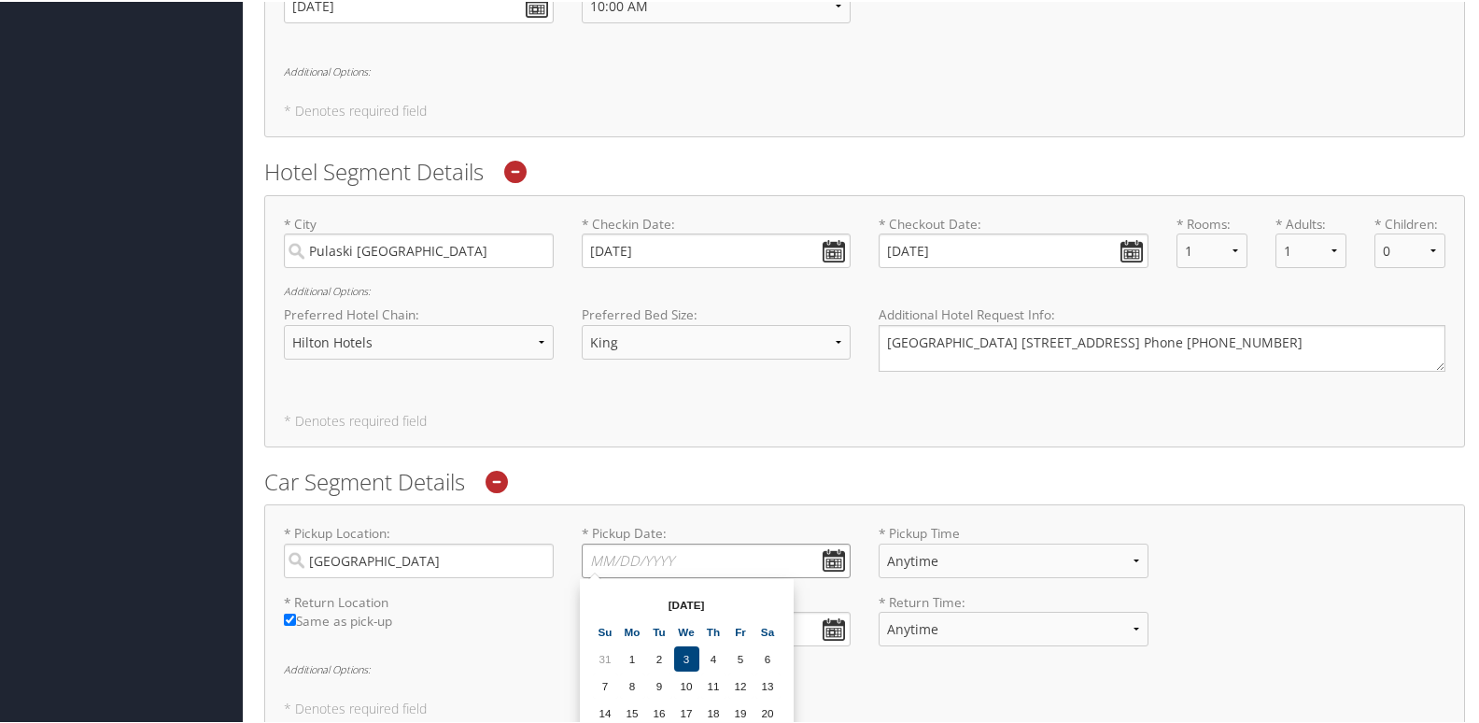
click at [643, 561] on input "* Pickup Date: Dates must be valid" at bounding box center [717, 559] width 270 height 35
click at [608, 678] on td "7" at bounding box center [605, 683] width 25 height 25
type input "[DATE]"
click at [1134, 558] on select "Anytime 12:00 AM 1:00 AM 2:00 AM 3:00 AM 4:00 AM 5:00 AM 6:00 AM 7:00 AM 8:00 A…" at bounding box center [1014, 559] width 270 height 35
click at [879, 542] on select "Anytime 12:00 AM 1:00 AM 2:00 AM 3:00 AM 4:00 AM 5:00 AM 6:00 AM 7:00 AM 8:00 A…" at bounding box center [1014, 559] width 270 height 35
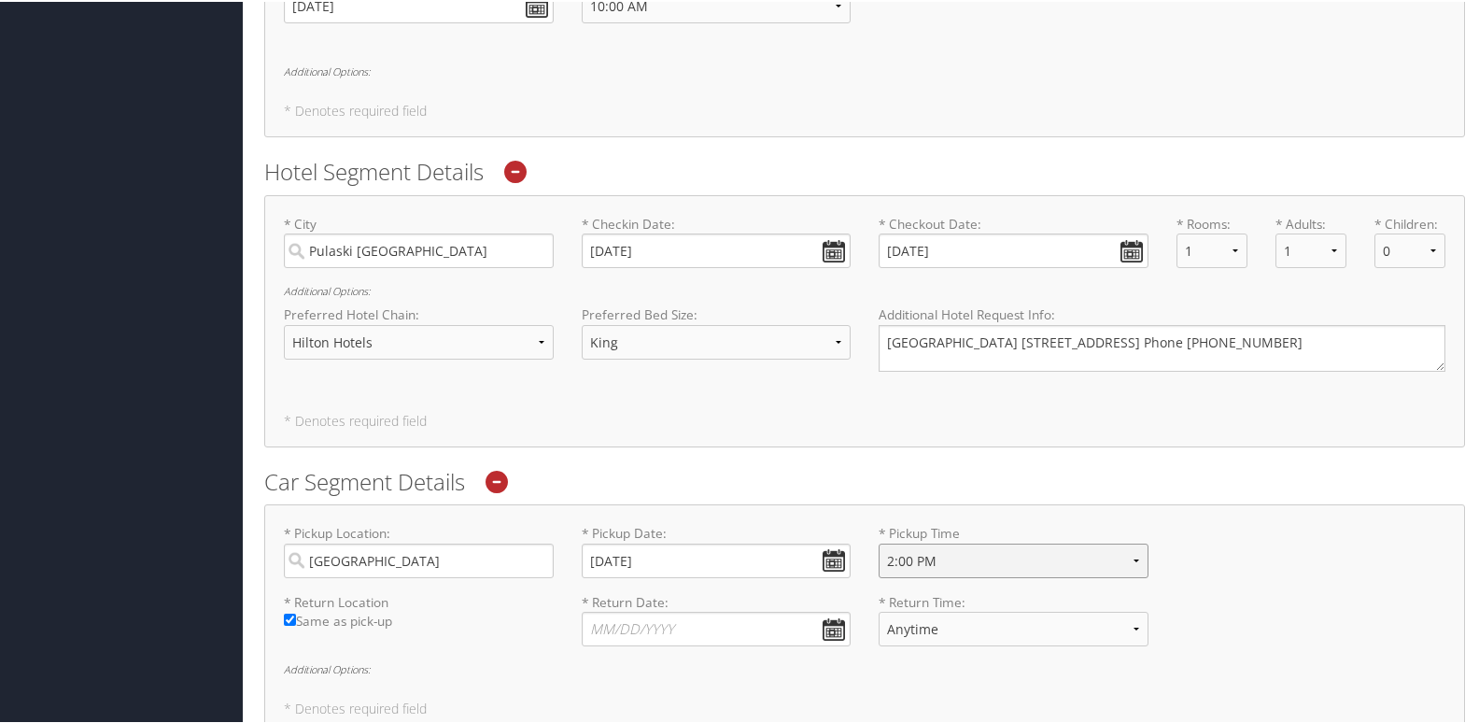
click at [1069, 555] on select "Anytime 12:00 AM 1:00 AM 2:00 AM 3:00 AM 4:00 AM 5:00 AM 6:00 AM 7:00 AM 8:00 A…" at bounding box center [1014, 559] width 270 height 35
select select "10:00 AM"
click at [879, 542] on select "Anytime 12:00 AM 1:00 AM 2:00 AM 3:00 AM 4:00 AM 5:00 AM 6:00 AM 7:00 AM 8:00 A…" at bounding box center [1014, 559] width 270 height 35
click at [625, 626] on input "* Return Date: Dates must be valid" at bounding box center [717, 627] width 270 height 35
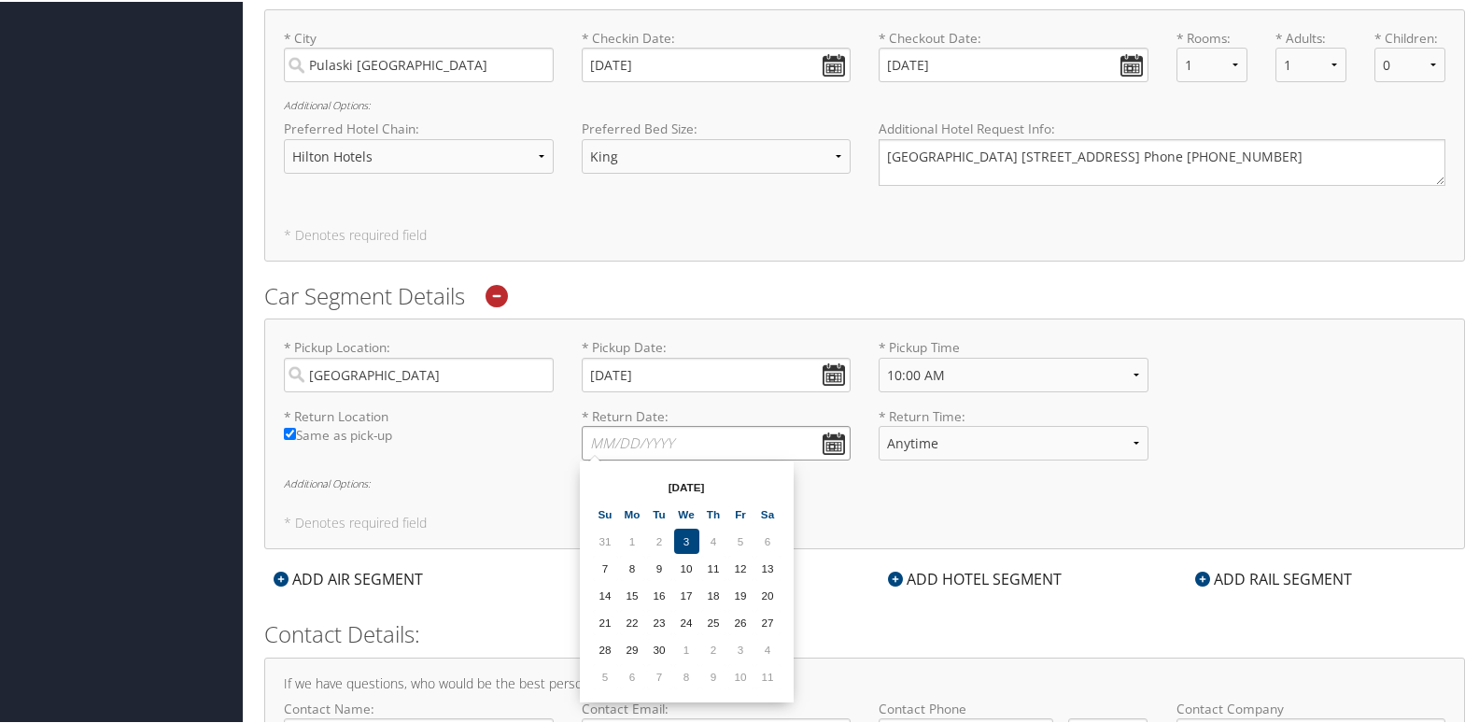
scroll to position [1037, 0]
click at [773, 568] on td "13" at bounding box center [768, 565] width 25 height 25
type input "[DATE]"
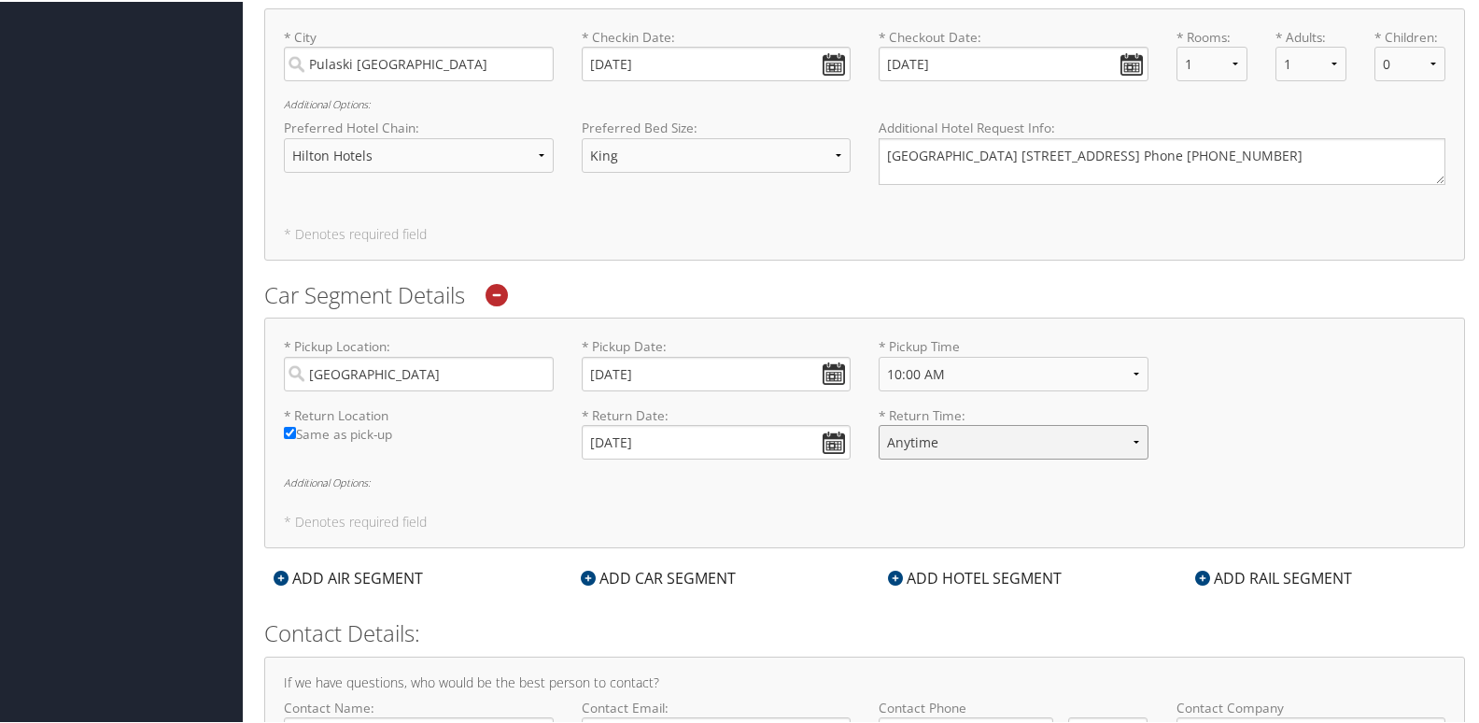
click at [930, 453] on select "Anytime 12:00 AM 1:00 AM 2:00 AM 3:00 AM 4:00 AM 5:00 AM 6:00 AM 7:00 AM 8:00 A…" at bounding box center [1014, 440] width 270 height 35
select select "10:00 AM"
click at [879, 423] on select "Anytime 12:00 AM 1:00 AM 2:00 AM 3:00 AM 4:00 AM 5:00 AM 6:00 AM 7:00 AM 8:00 A…" at bounding box center [1014, 440] width 270 height 35
click at [343, 484] on h6 "Additional Options:" at bounding box center [865, 480] width 1162 height 10
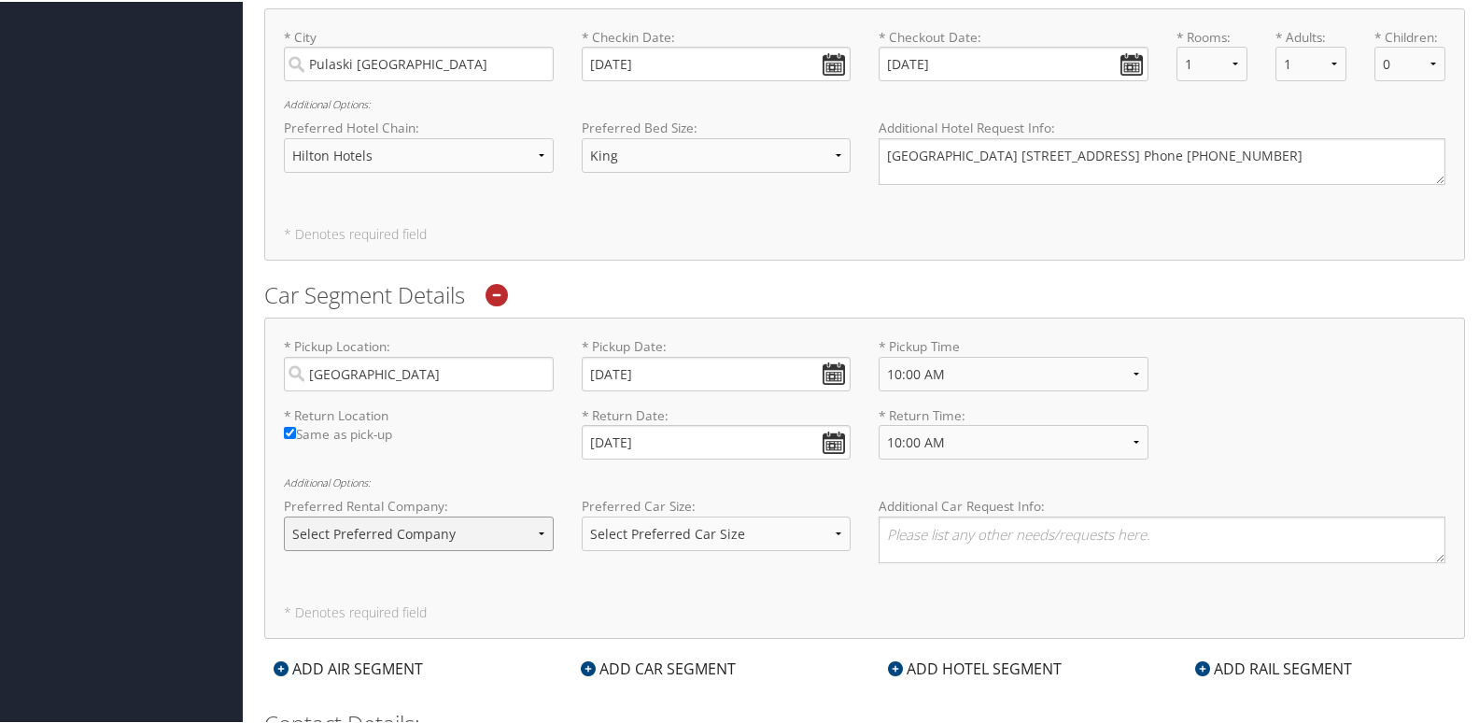
click at [538, 537] on select "Select Preferred Company Avis Enterprise National Hertz Budget Alamo Thrifty Do…" at bounding box center [419, 532] width 270 height 35
select select "Enterprise (ET)"
click at [284, 515] on select "Select Preferred Company Avis Enterprise National Hertz Budget Alamo Thrifty Do…" at bounding box center [419, 532] width 270 height 35
click at [911, 533] on textarea at bounding box center [1162, 538] width 567 height 47
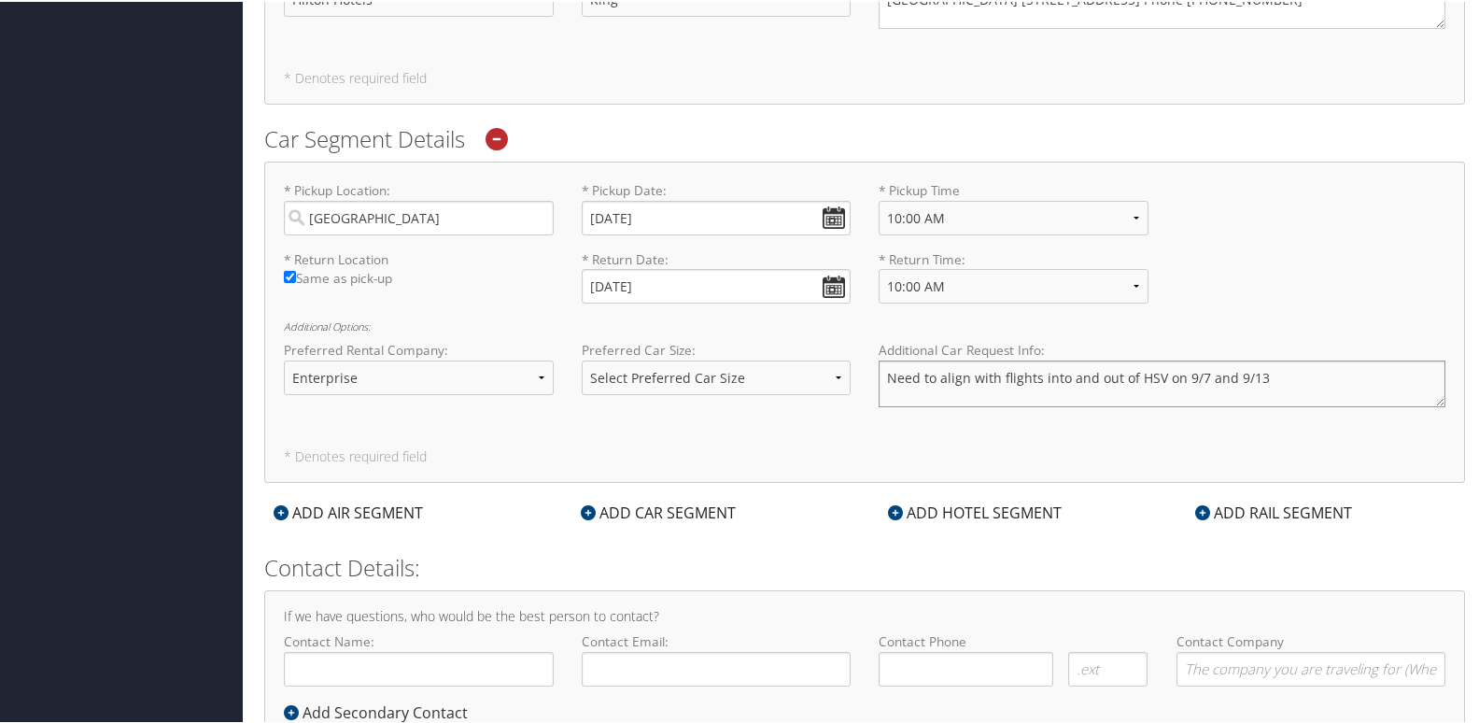
scroll to position [1223, 0]
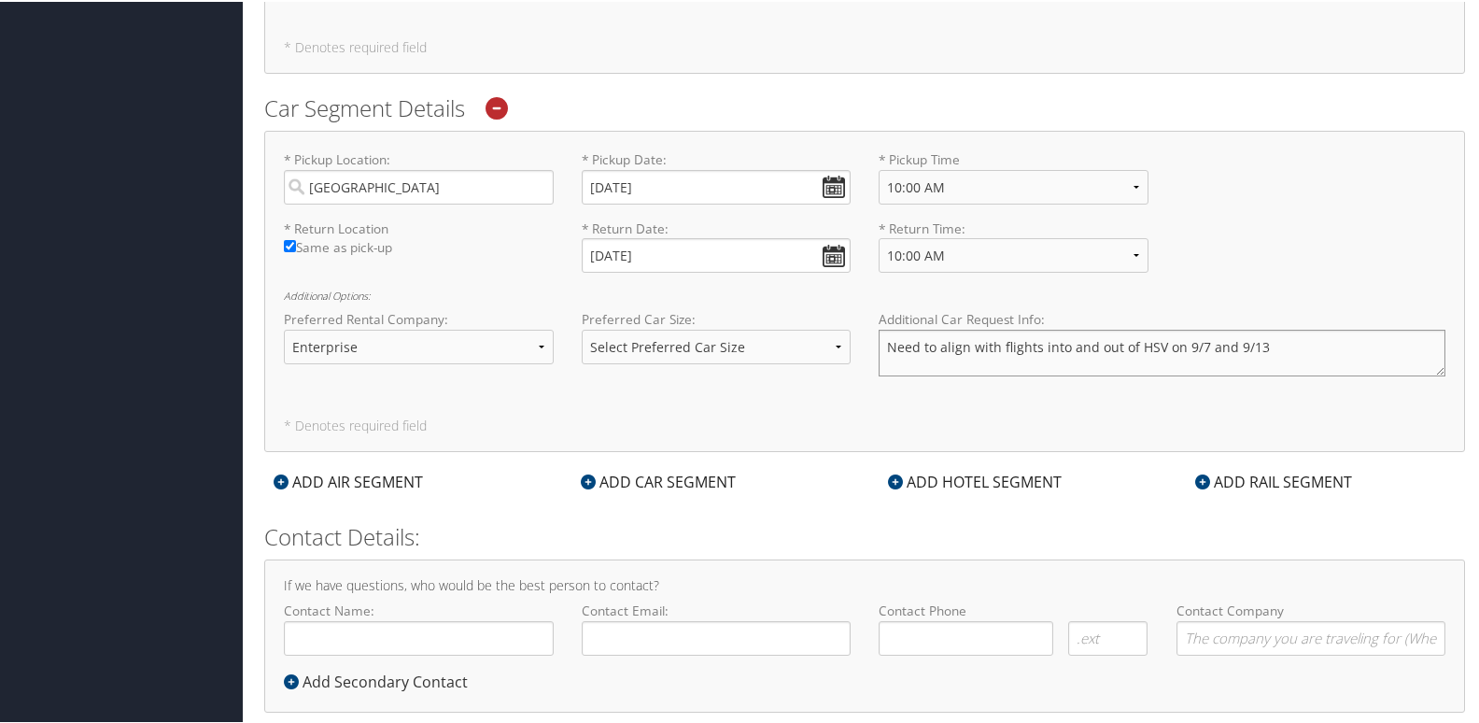
type textarea "Need to align with flights into and out of HSV on 9/7 and 9/13"
click at [399, 638] on input "Contact Name:" at bounding box center [419, 636] width 270 height 35
type input "[PERSON_NAME]"
type input "[EMAIL_ADDRESS][PERSON_NAME][DOMAIN_NAME]"
type input "( ) -"
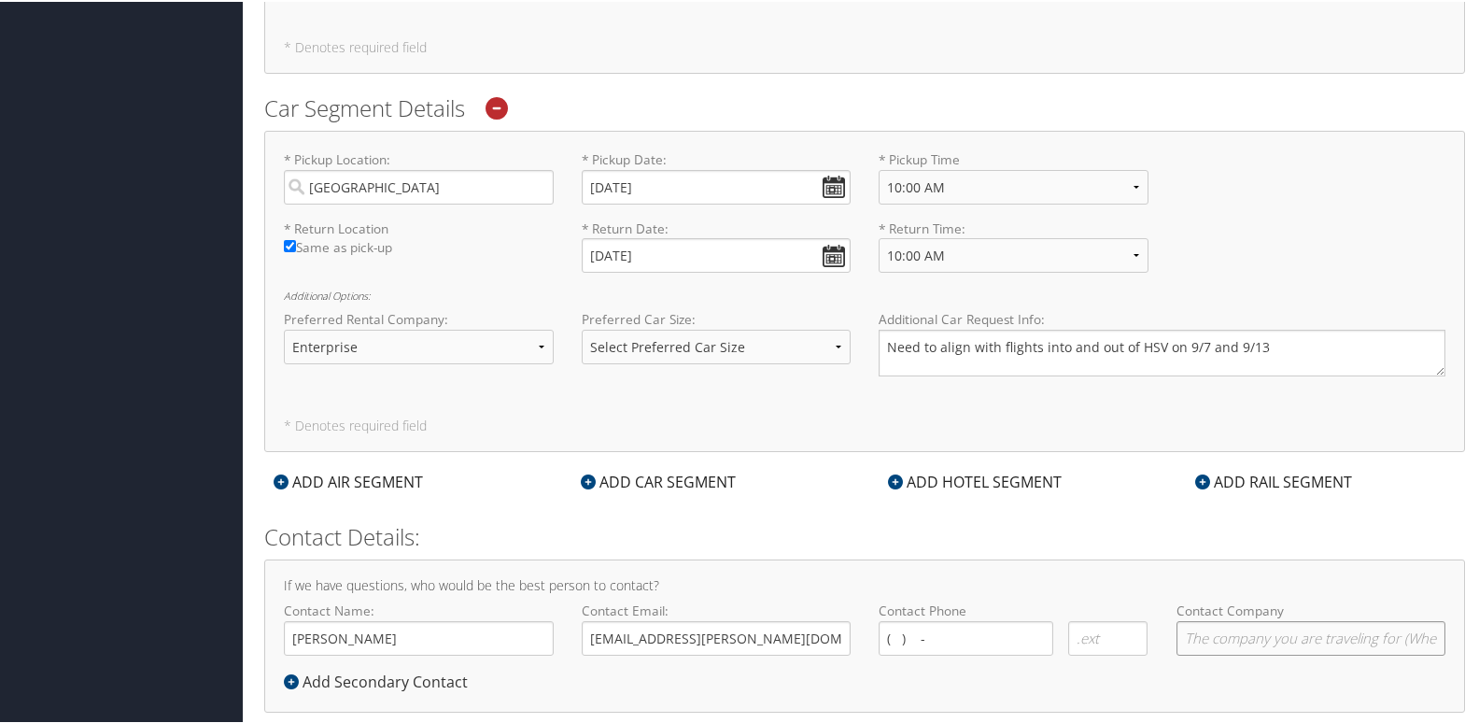
type input "[PERSON_NAME]"
click at [943, 632] on input "( ) -" at bounding box center [966, 636] width 175 height 35
type input "( ) -"
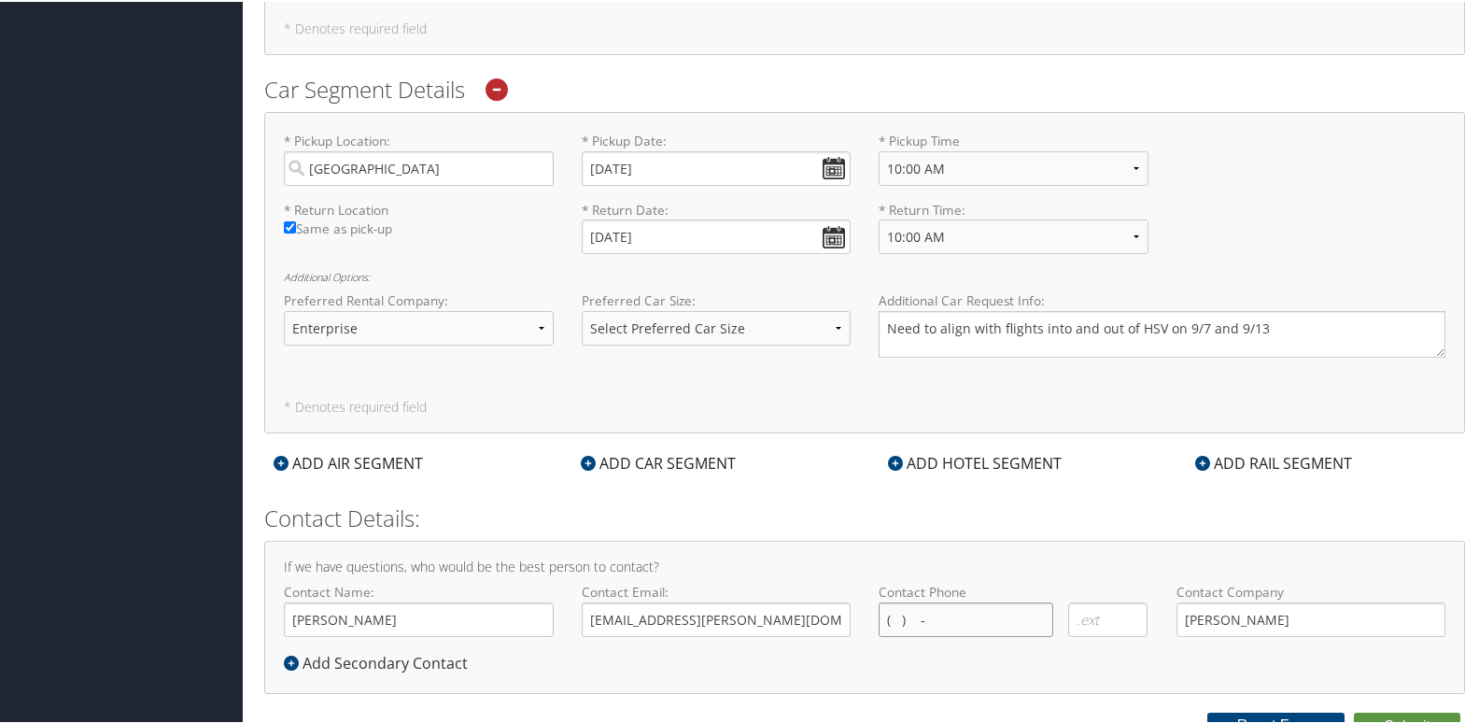
scroll to position [1258, 0]
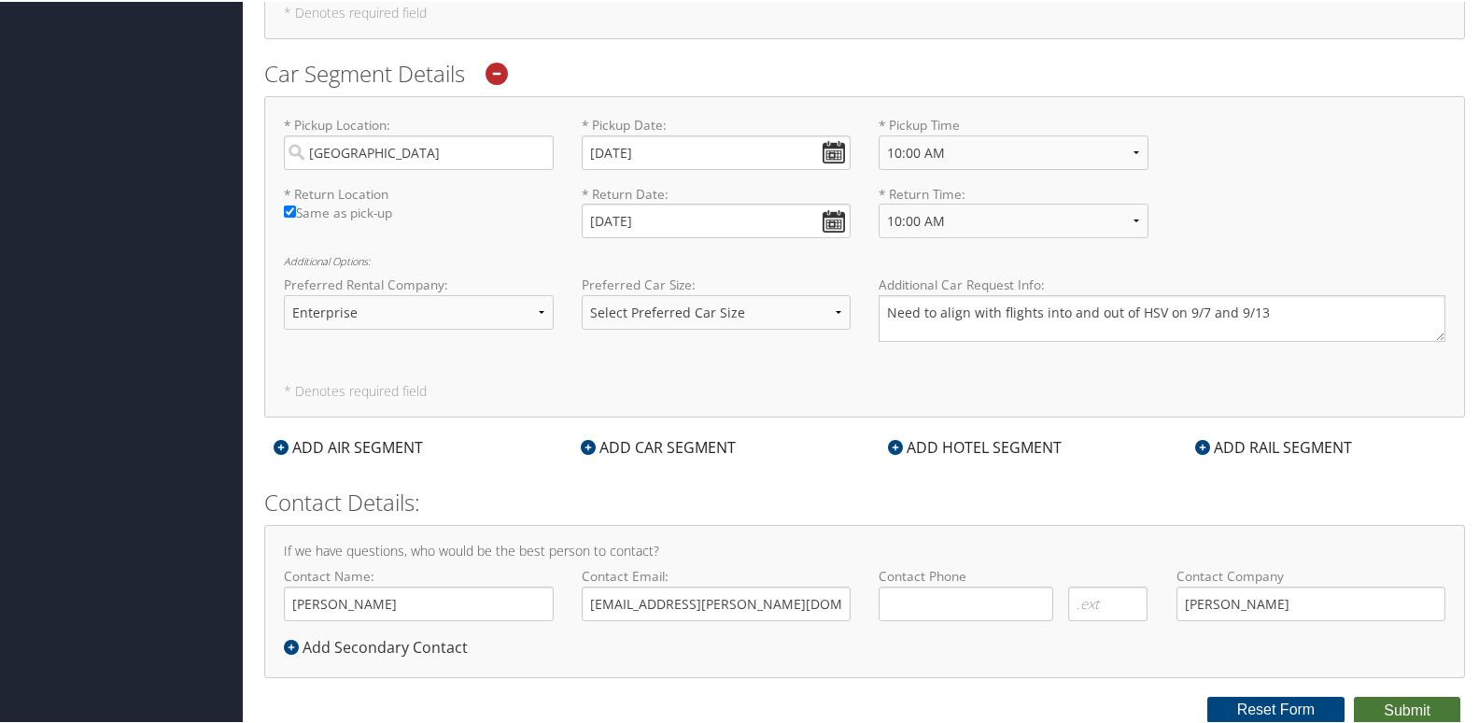
click at [1387, 706] on button "Submit" at bounding box center [1407, 709] width 106 height 28
